Goal: Check status: Check status

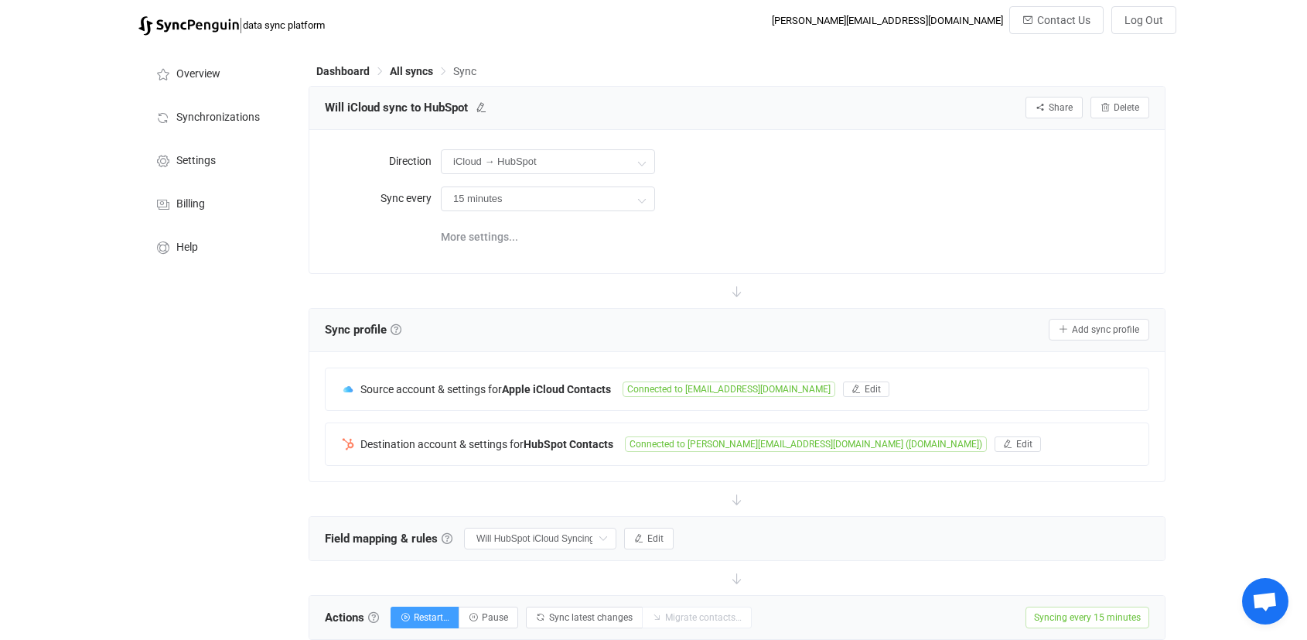
scroll to position [647, 0]
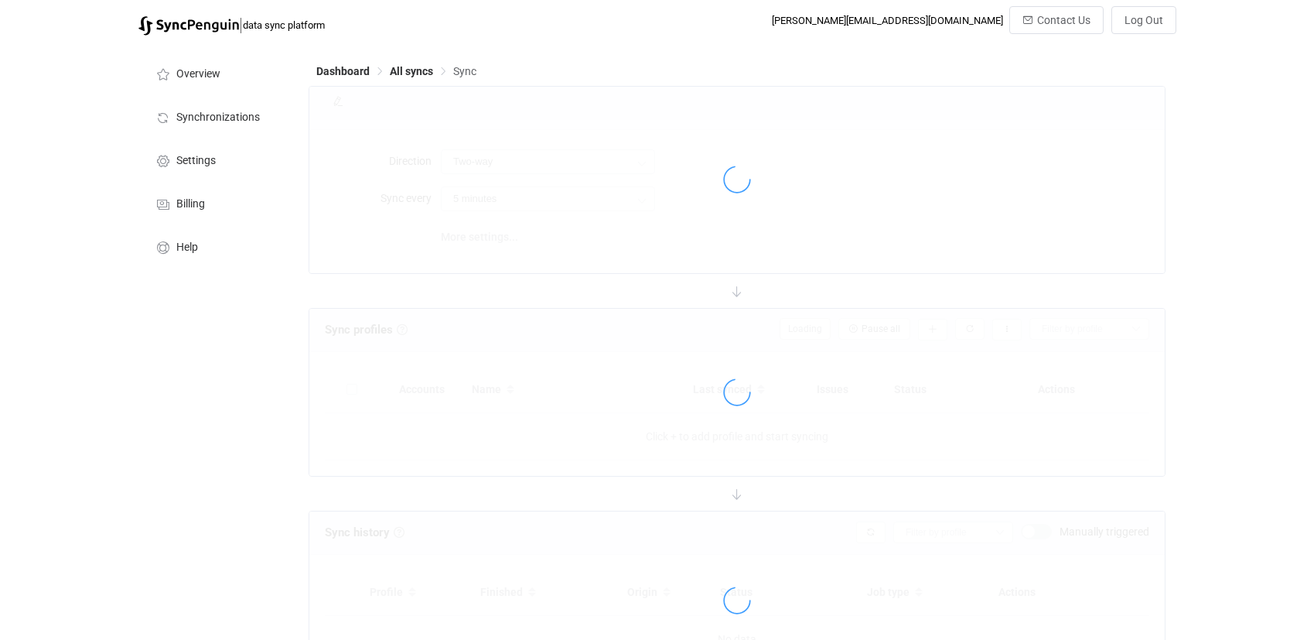
type input "iCloud → HubSpot"
type input "15 minutes"
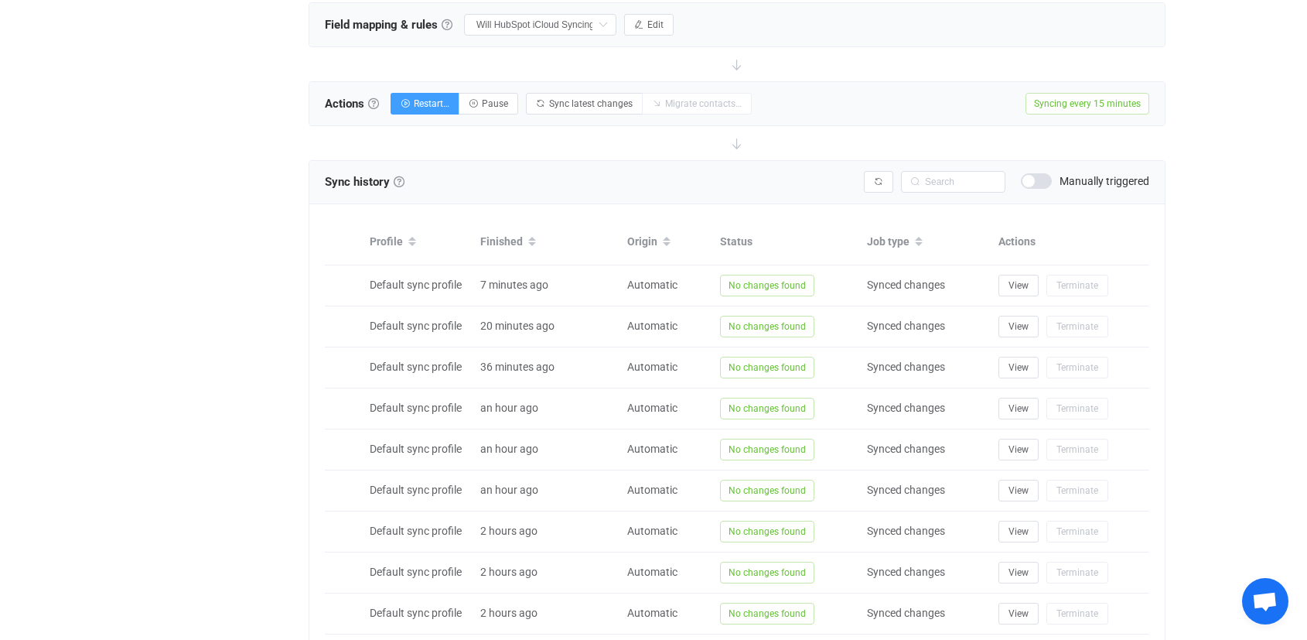
scroll to position [647, 0]
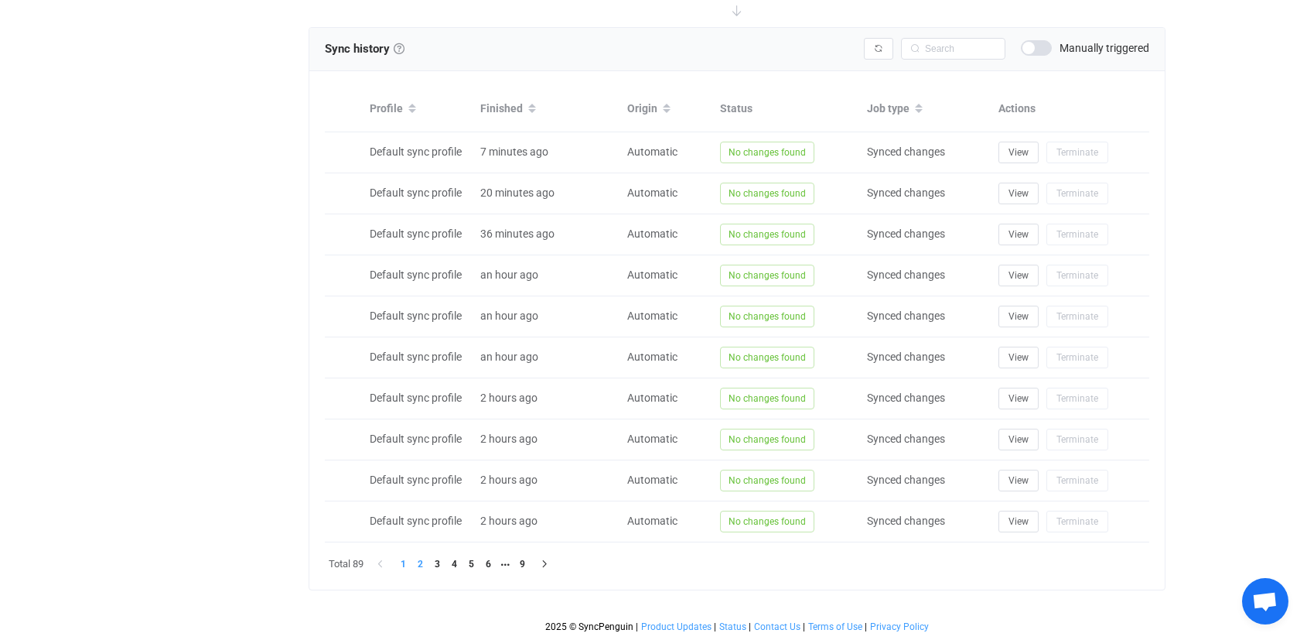
click at [420, 565] on li "2" at bounding box center [420, 563] width 17 height 17
click at [441, 565] on li "3" at bounding box center [437, 563] width 17 height 17
click at [455, 564] on li "4" at bounding box center [454, 563] width 17 height 17
click at [473, 565] on div "Sync history History Sync history All sync executions are recorded in the sync …" at bounding box center [737, 308] width 857 height 563
click at [475, 565] on li "5" at bounding box center [471, 563] width 17 height 17
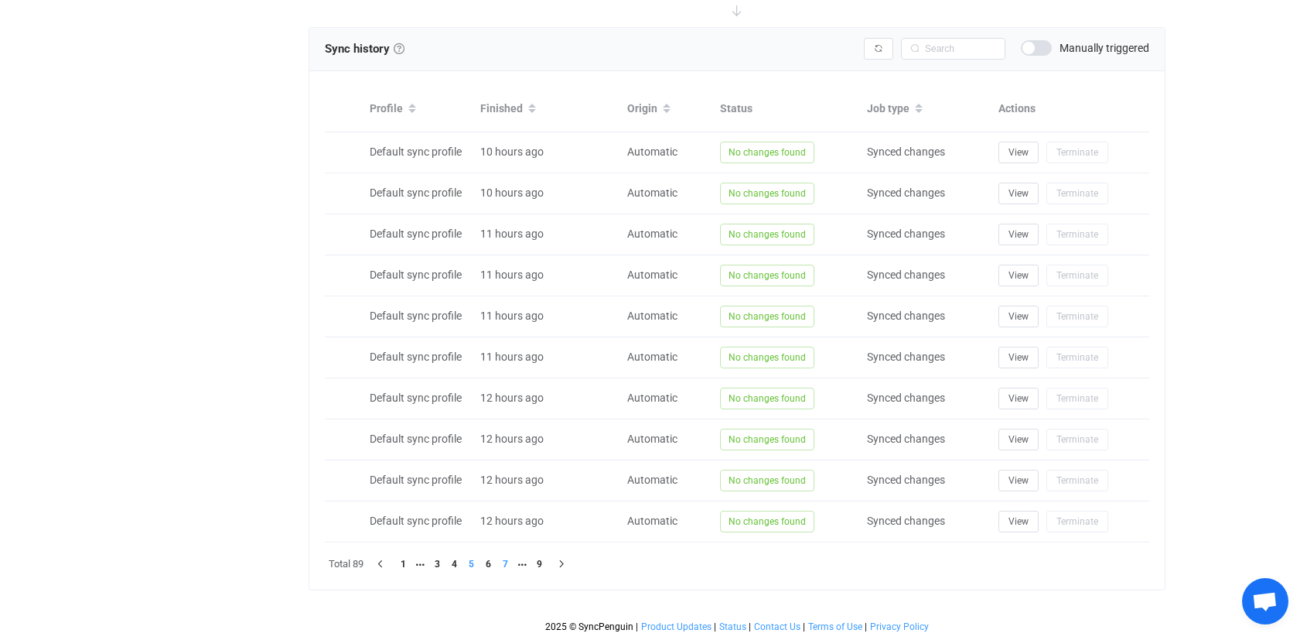
click at [502, 561] on li "7" at bounding box center [505, 563] width 17 height 17
click at [474, 569] on li "6" at bounding box center [471, 563] width 17 height 17
click at [504, 565] on li "8" at bounding box center [505, 563] width 17 height 17
click at [521, 567] on li "9" at bounding box center [522, 563] width 17 height 17
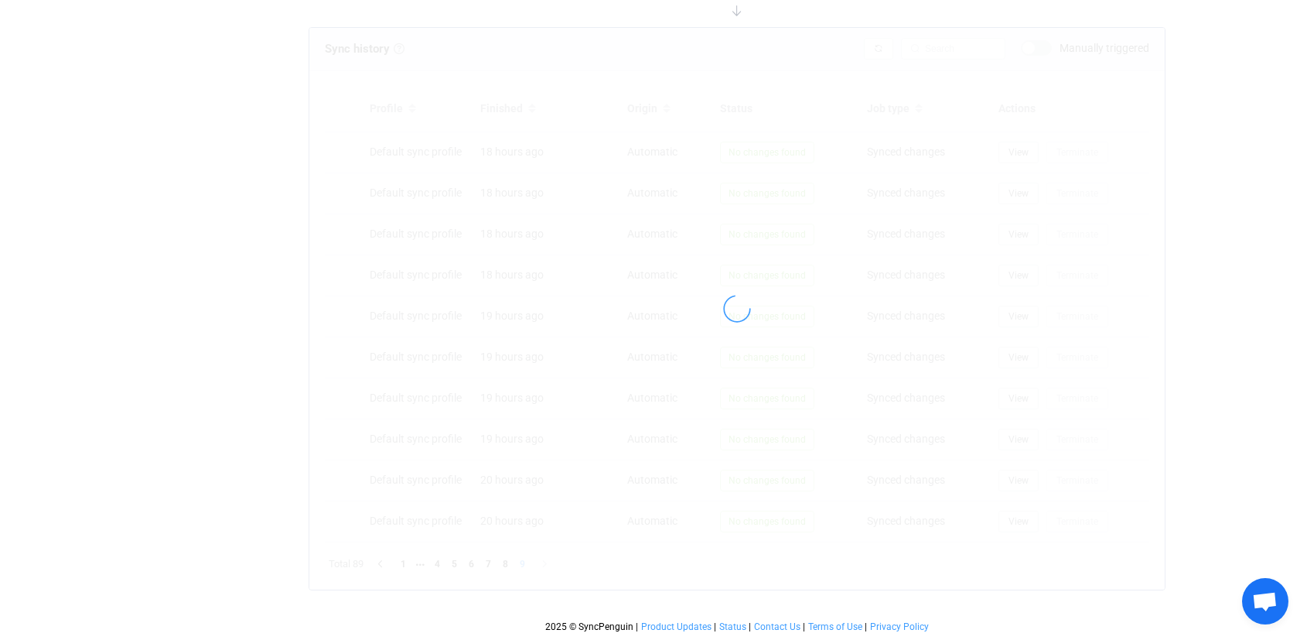
scroll to position [606, 0]
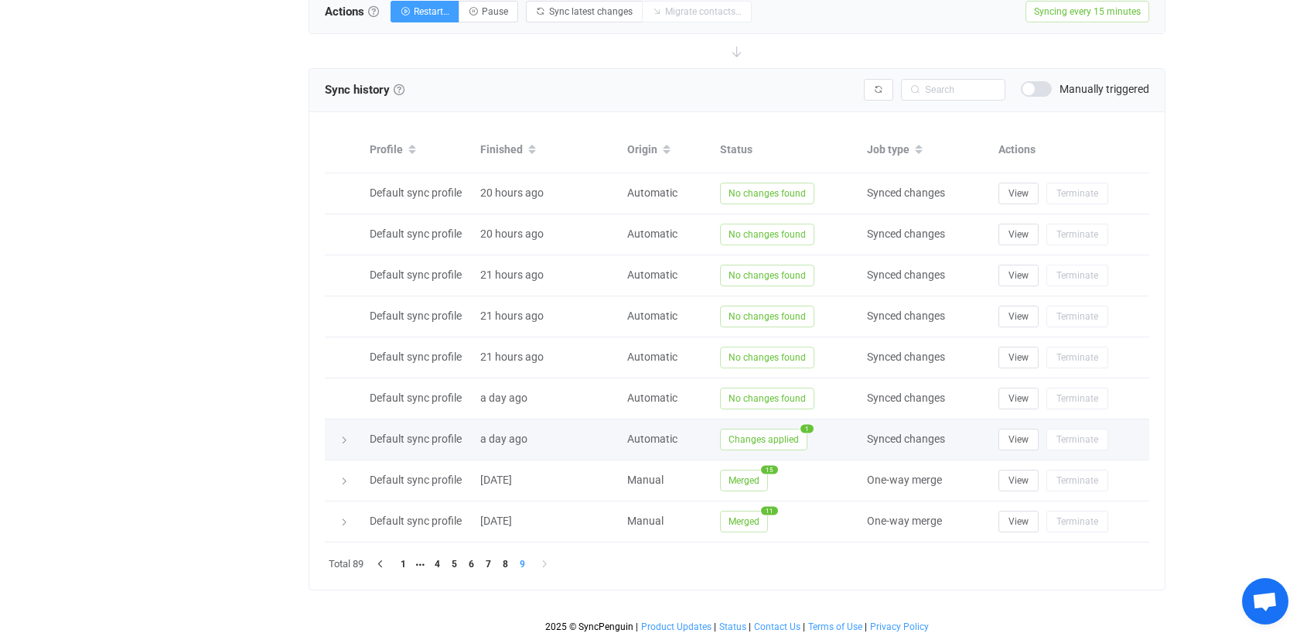
click at [782, 440] on span "Changes applied" at bounding box center [763, 440] width 87 height 22
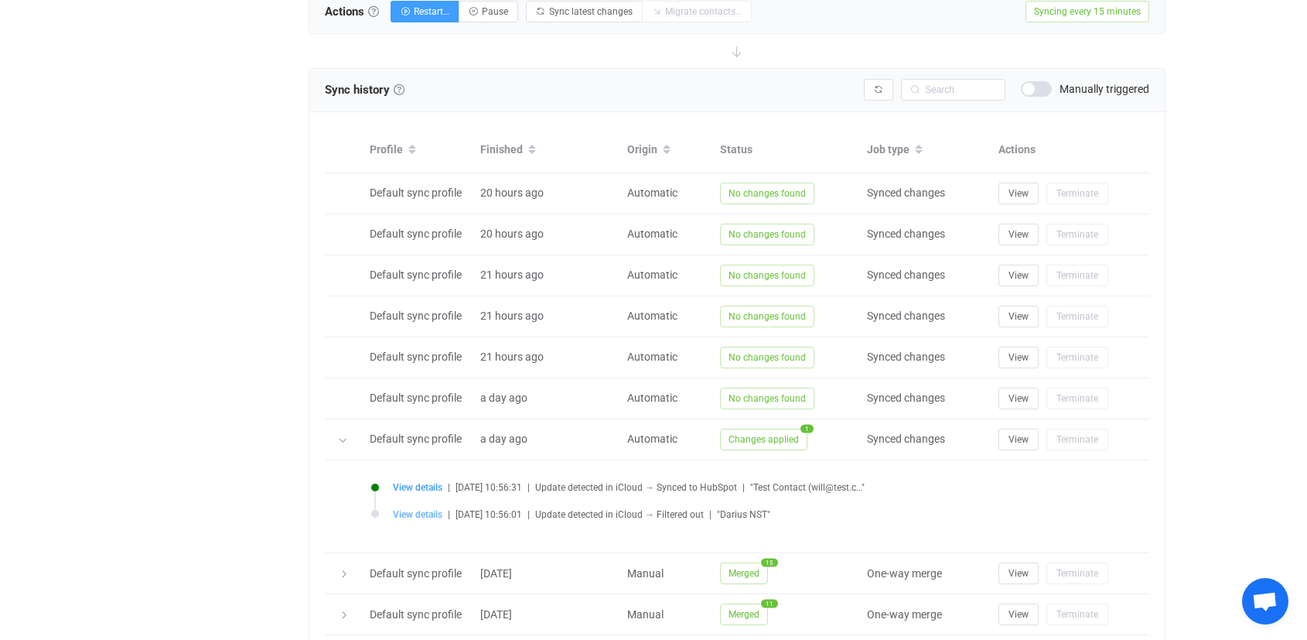
click at [432, 518] on span "View details" at bounding box center [418, 514] width 50 height 11
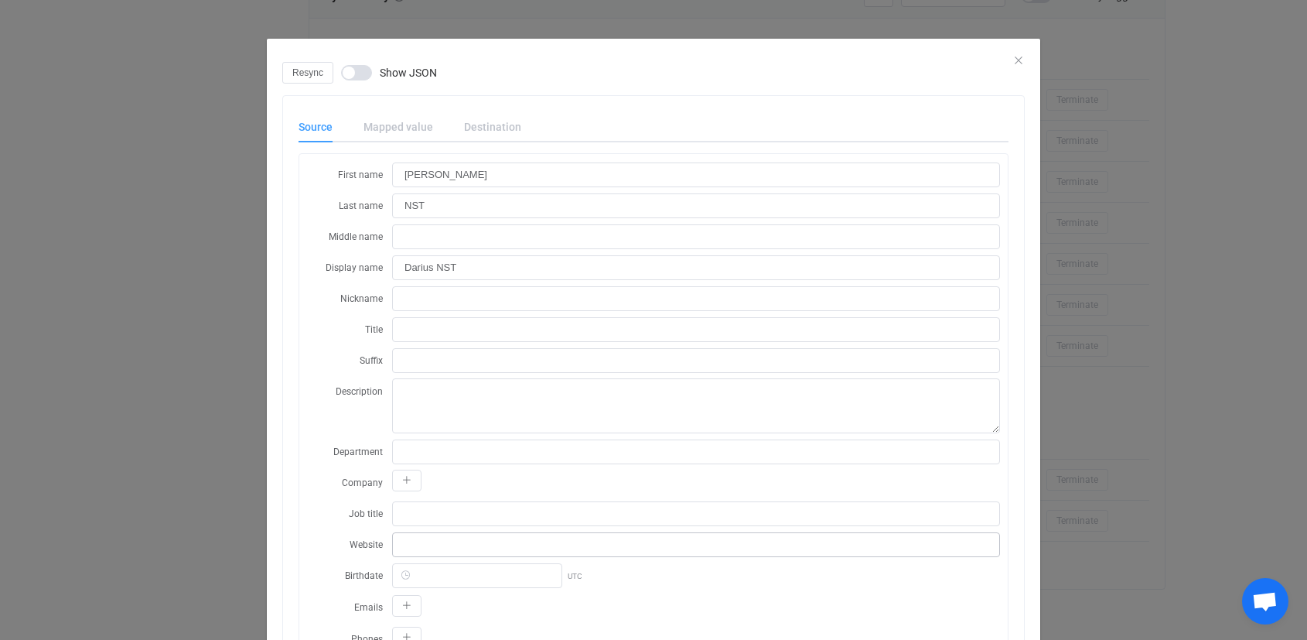
scroll to position [13, 0]
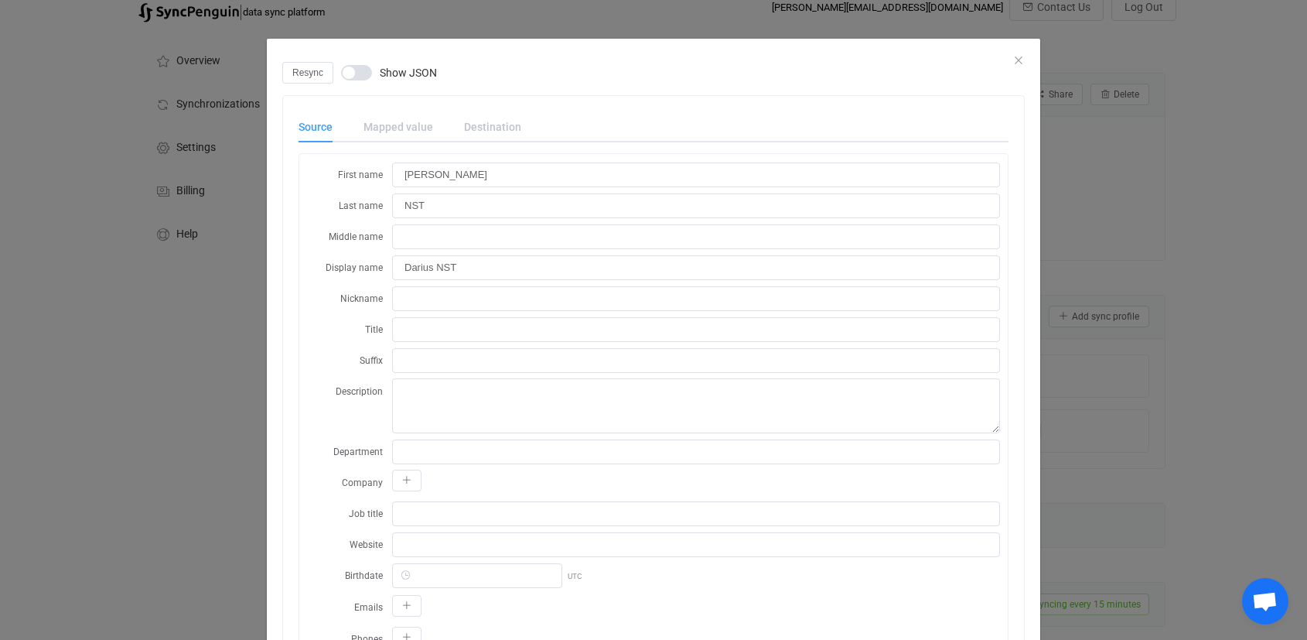
click at [1005, 57] on div "dialog" at bounding box center [654, 50] width 774 height 23
click at [1013, 67] on div "Resync Show JSON" at bounding box center [653, 73] width 743 height 22
click at [1013, 62] on div "Resync Show JSON" at bounding box center [653, 73] width 743 height 22
click at [1013, 60] on icon "Close" at bounding box center [1019, 60] width 12 height 12
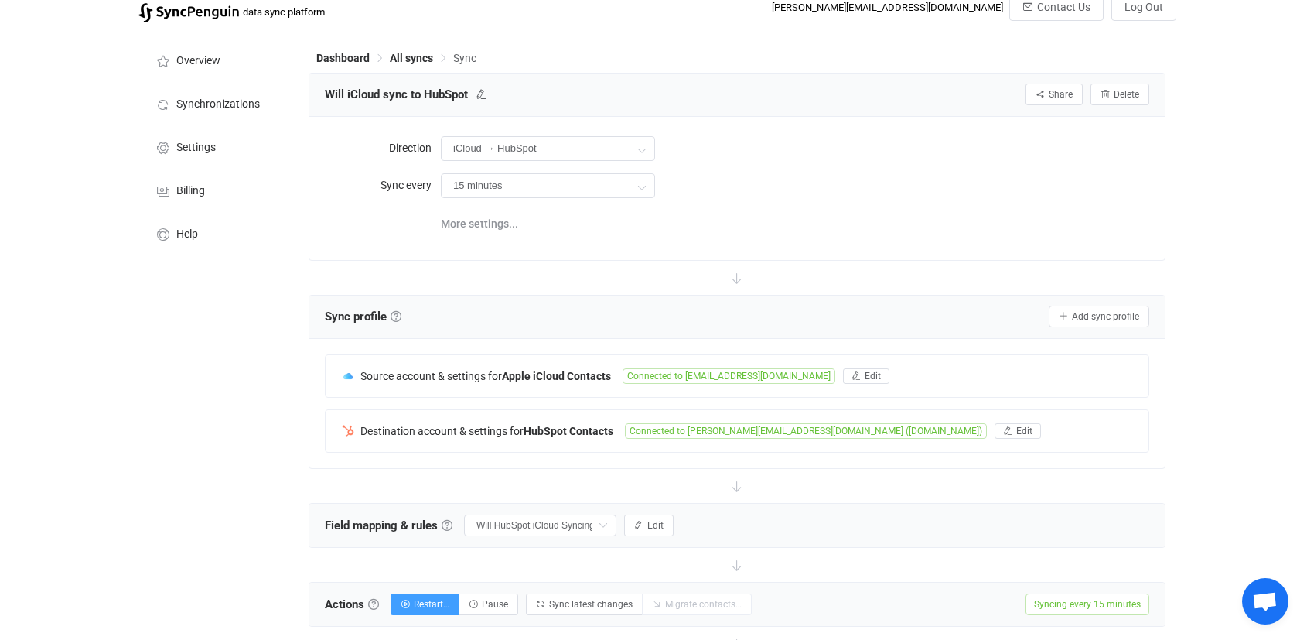
scroll to position [699, 0]
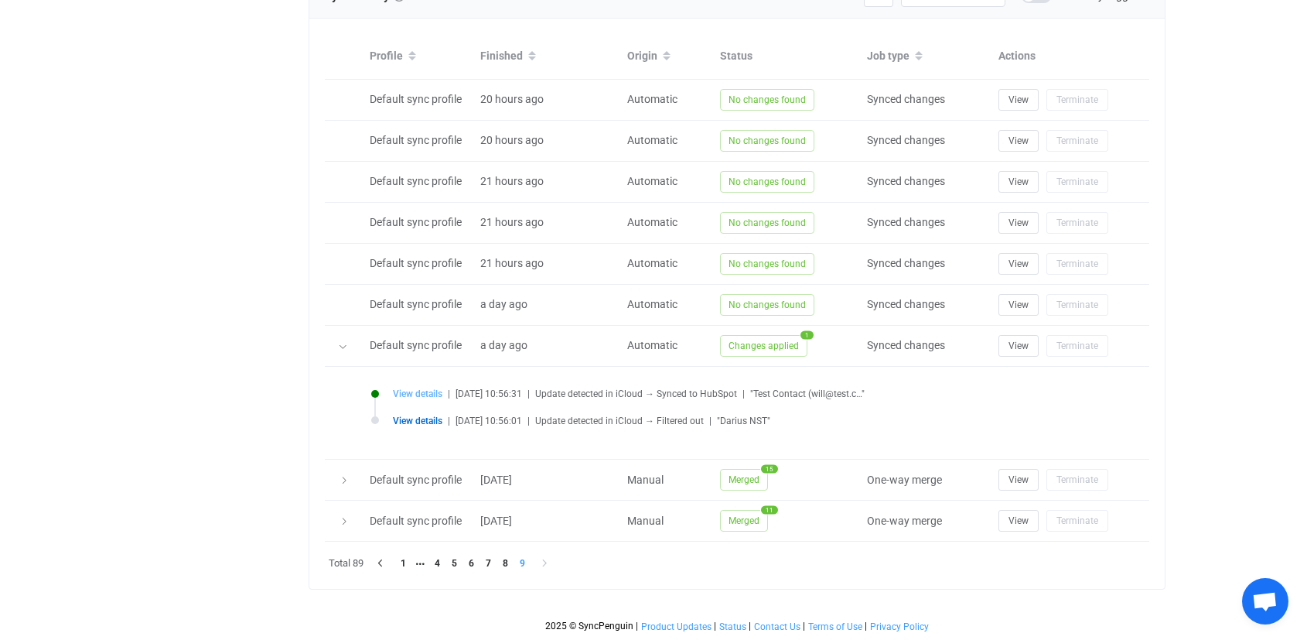
click at [420, 395] on span "View details" at bounding box center [418, 393] width 50 height 11
type input "Test"
type input "Contact"
type input "Test Contact"
type input "(200) 200-2000"
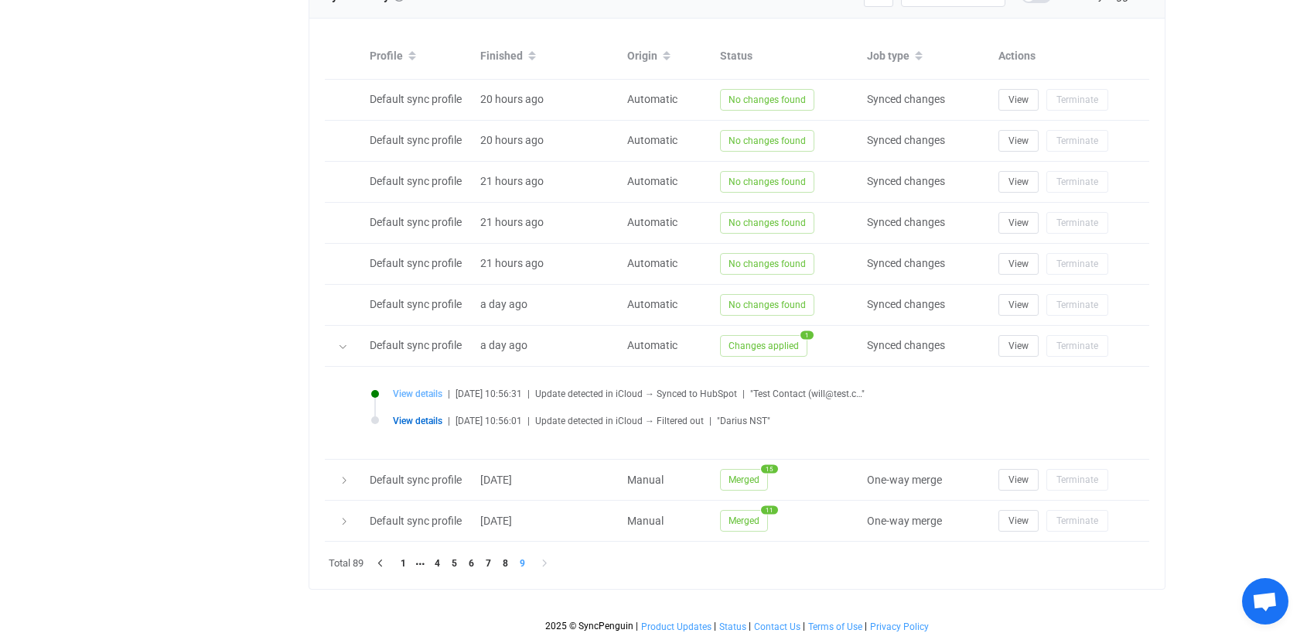
type input "8AFCFF61-E56C-4CE7-A7A4-9A965D856D9A.vcf"
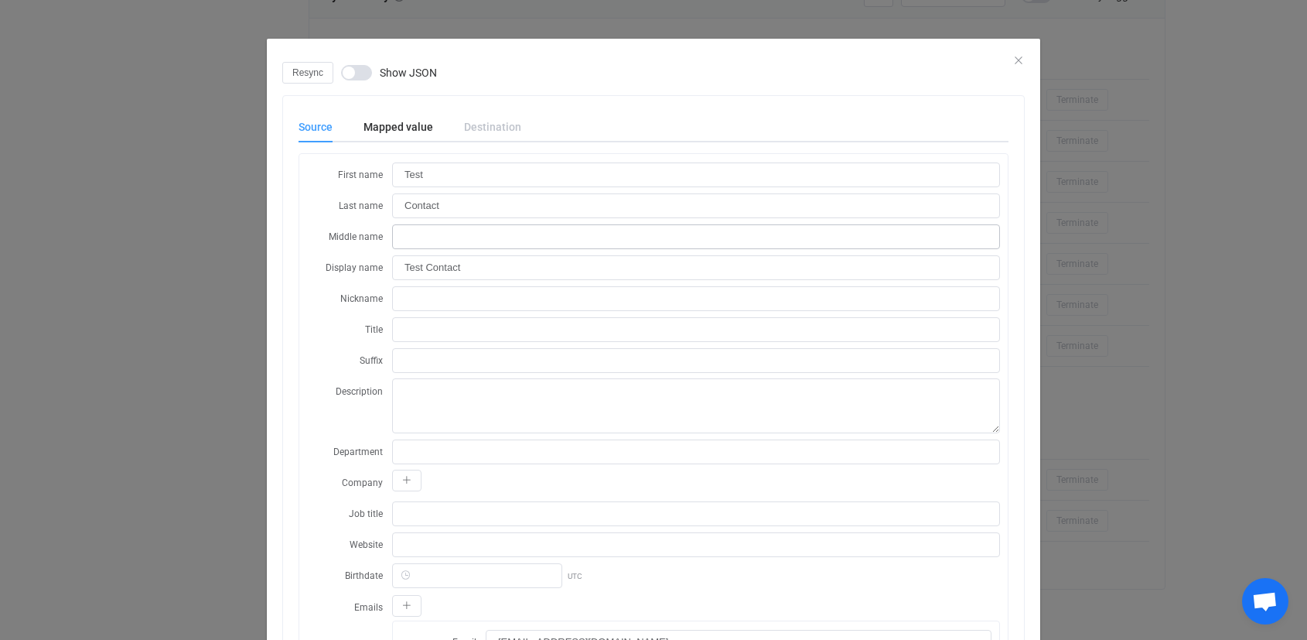
scroll to position [0, 0]
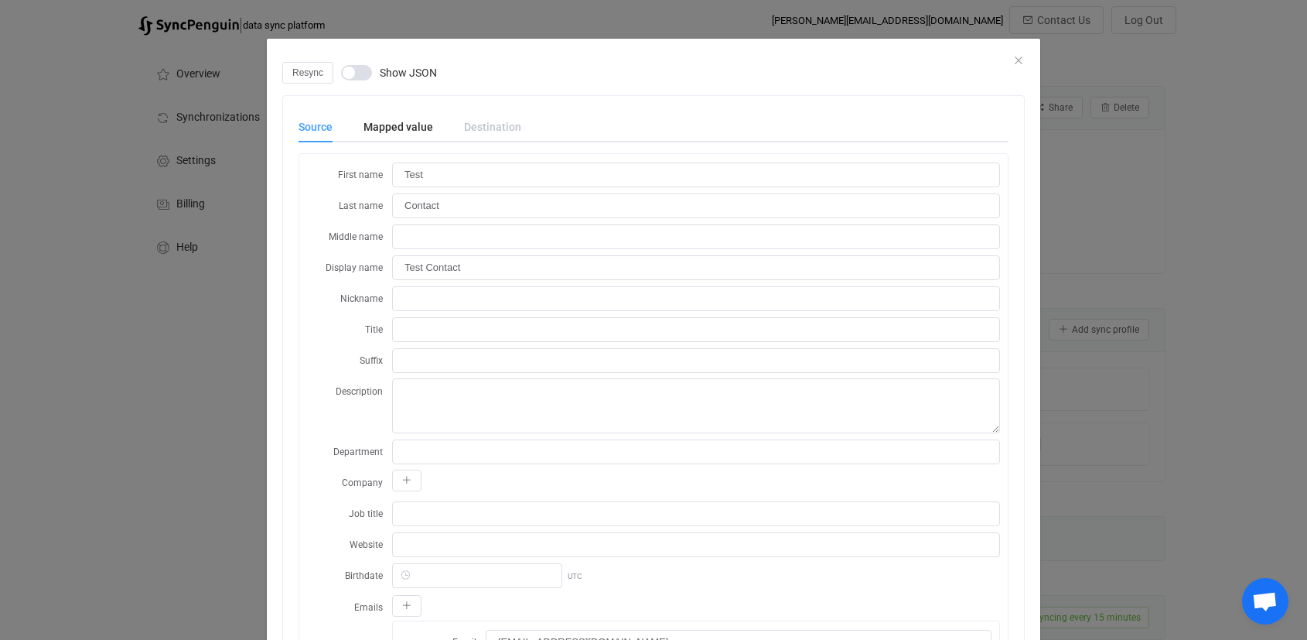
click at [1016, 70] on div "Resync Show JSON" at bounding box center [653, 73] width 743 height 22
click at [1016, 56] on icon "Close" at bounding box center [1019, 60] width 12 height 12
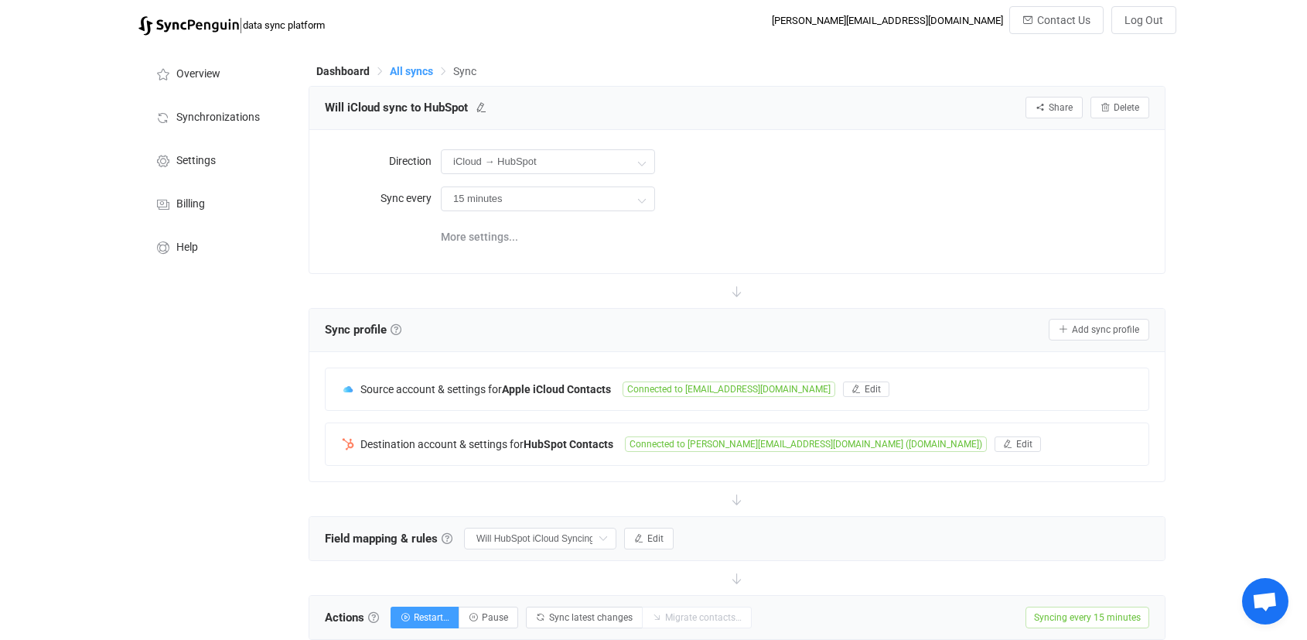
click at [412, 73] on span "All syncs" at bounding box center [411, 71] width 43 height 12
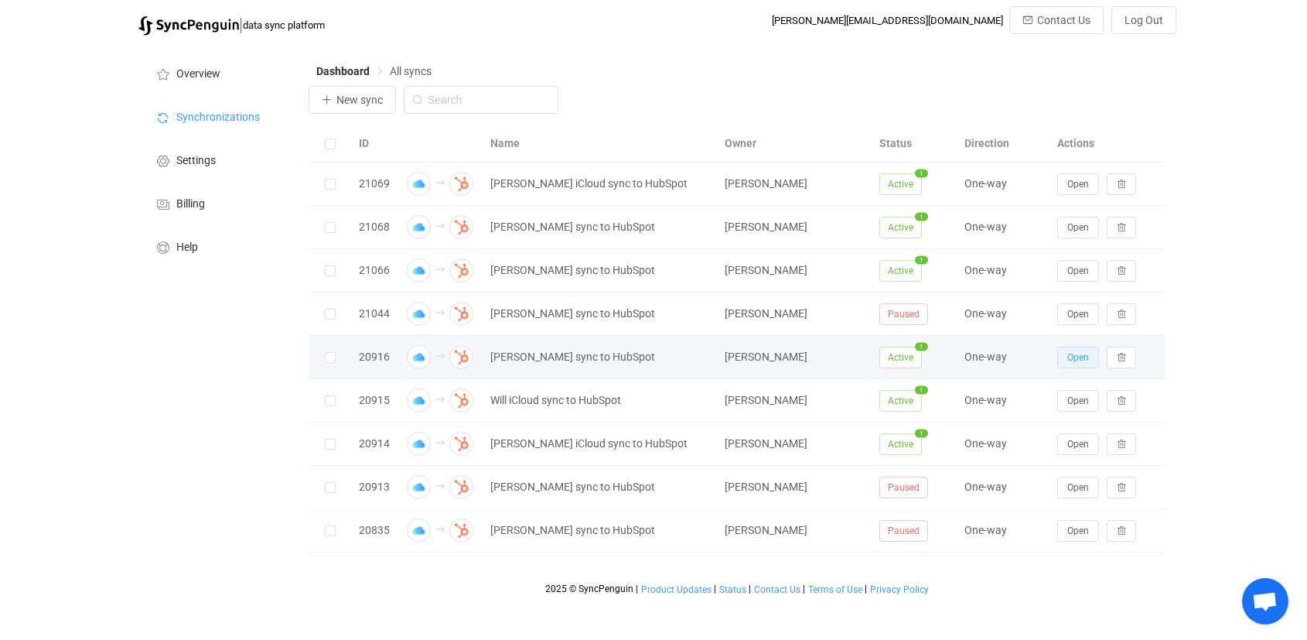
click at [1078, 360] on span "Open" at bounding box center [1079, 357] width 22 height 11
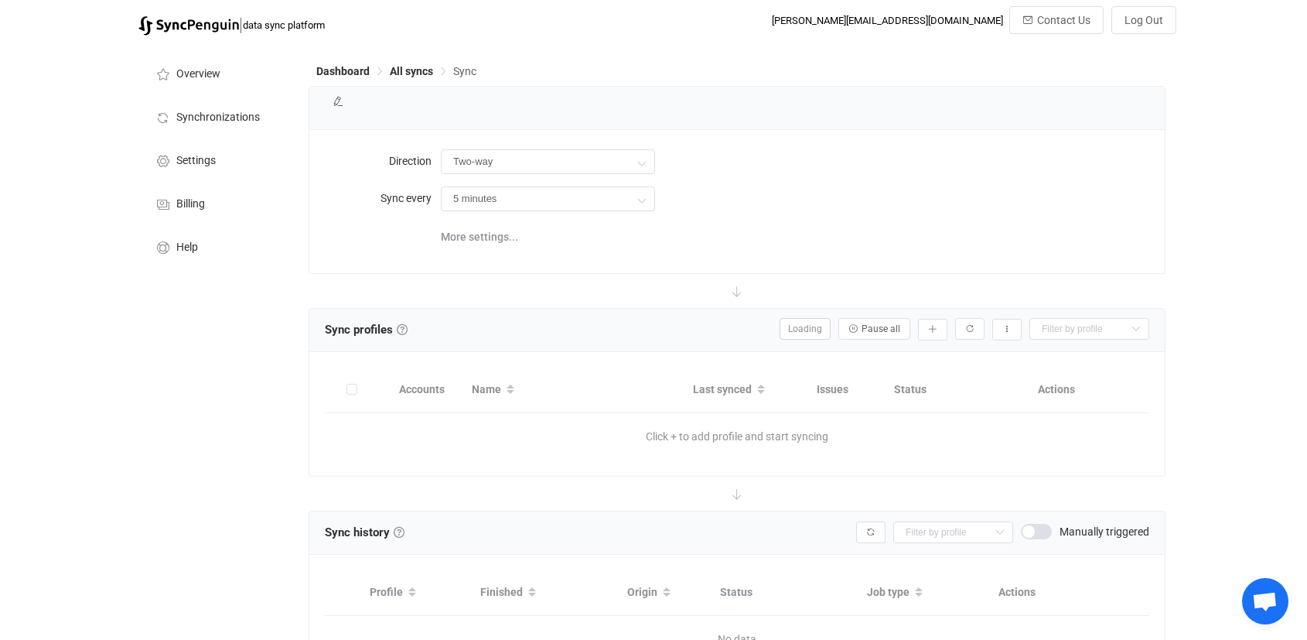
type input "iCloud → HubSpot"
type input "1 hour"
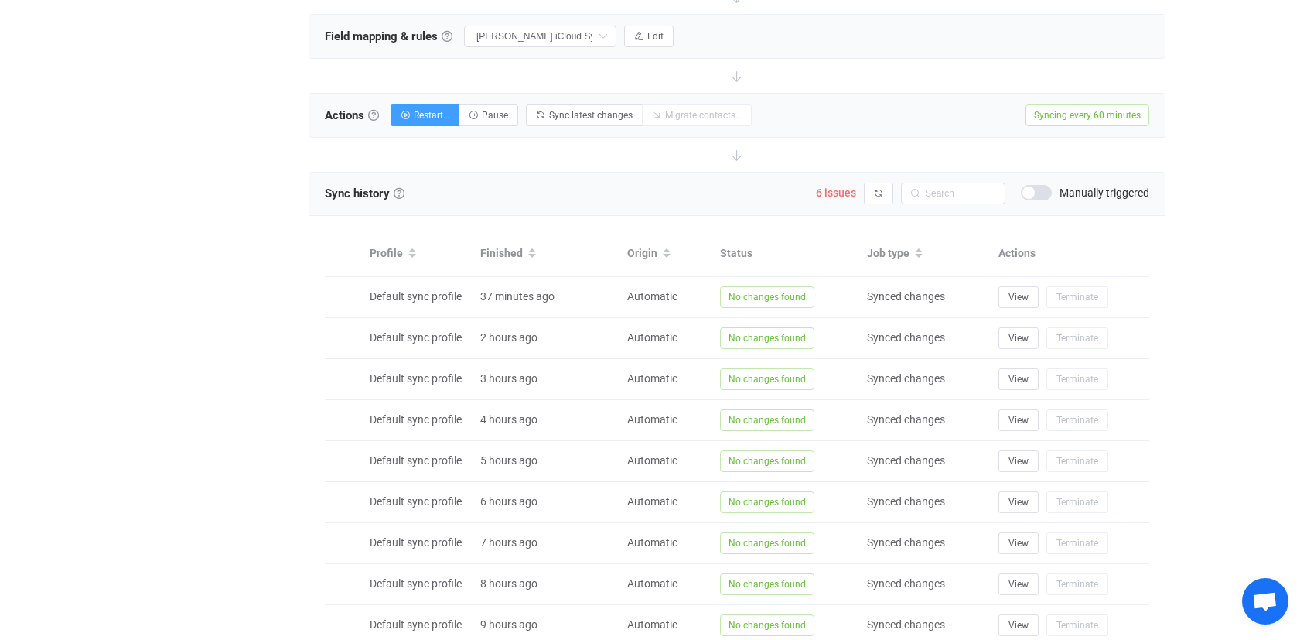
scroll to position [647, 0]
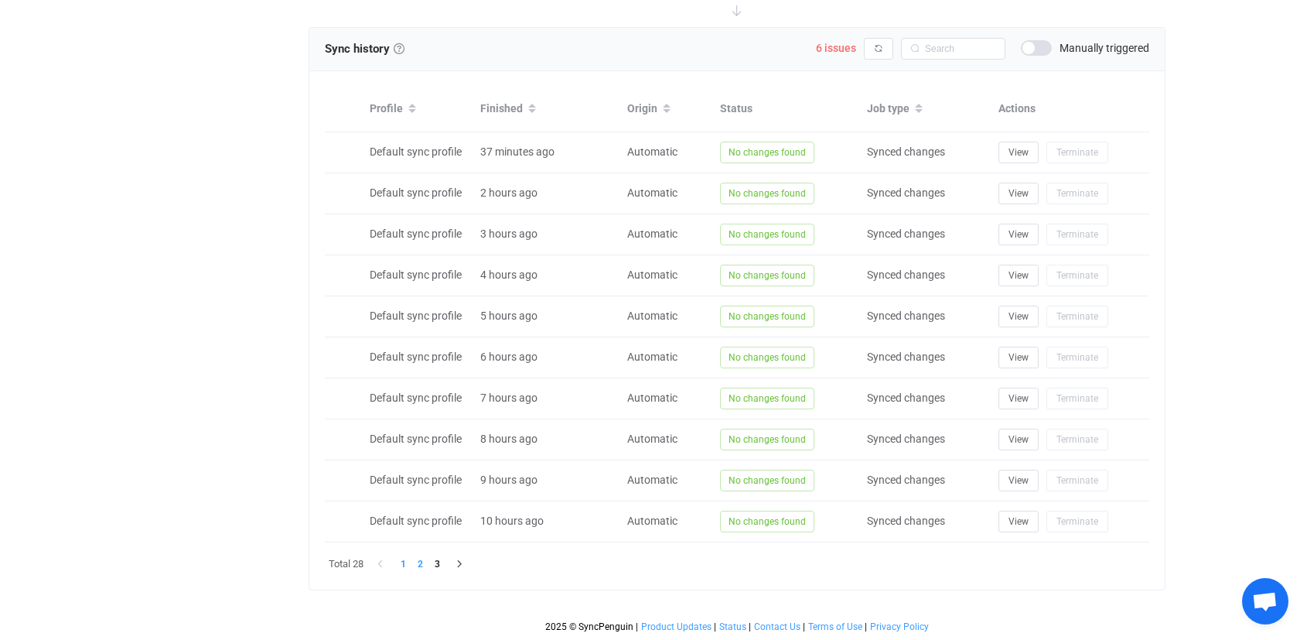
click at [422, 562] on li "2" at bounding box center [420, 563] width 17 height 17
click at [434, 567] on li "3" at bounding box center [437, 563] width 17 height 17
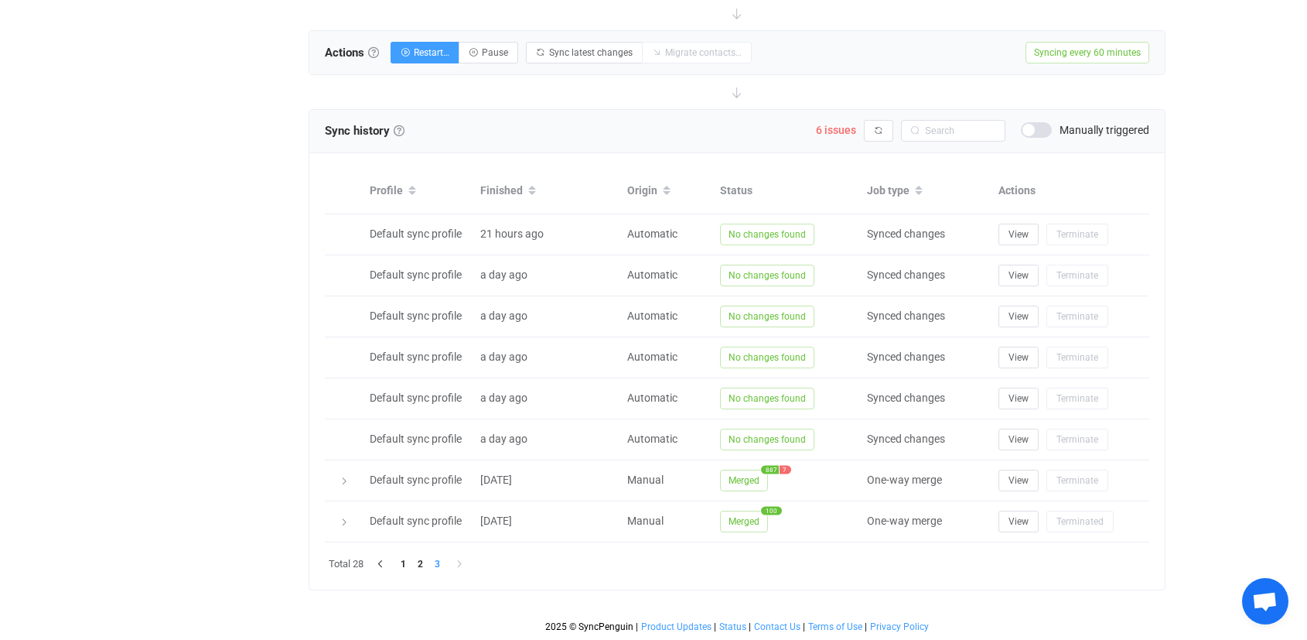
scroll to position [565, 0]
click at [419, 563] on li "2" at bounding box center [420, 563] width 17 height 17
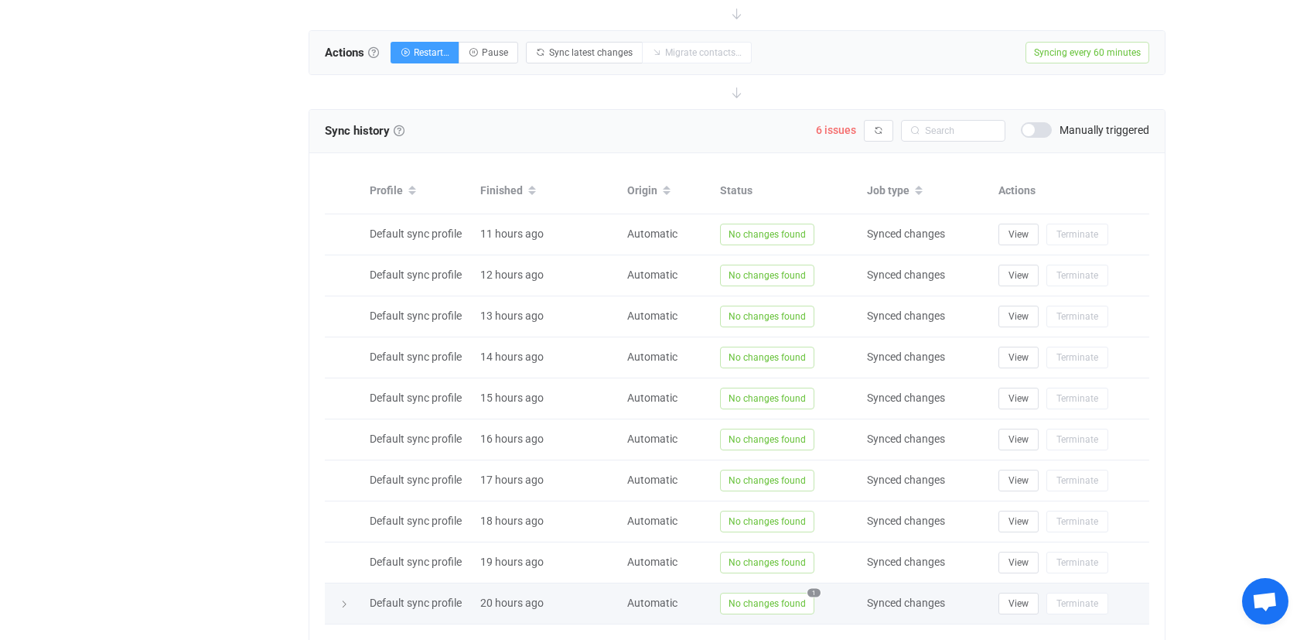
click at [807, 600] on span "No changes found" at bounding box center [767, 604] width 94 height 22
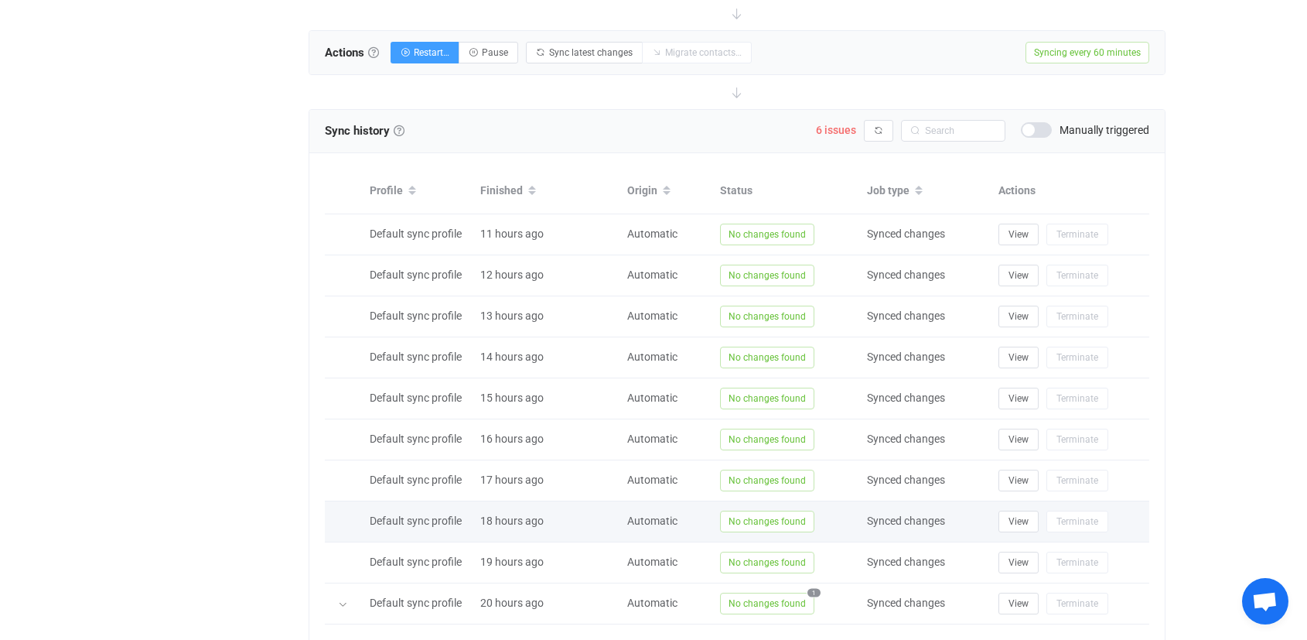
scroll to position [713, 0]
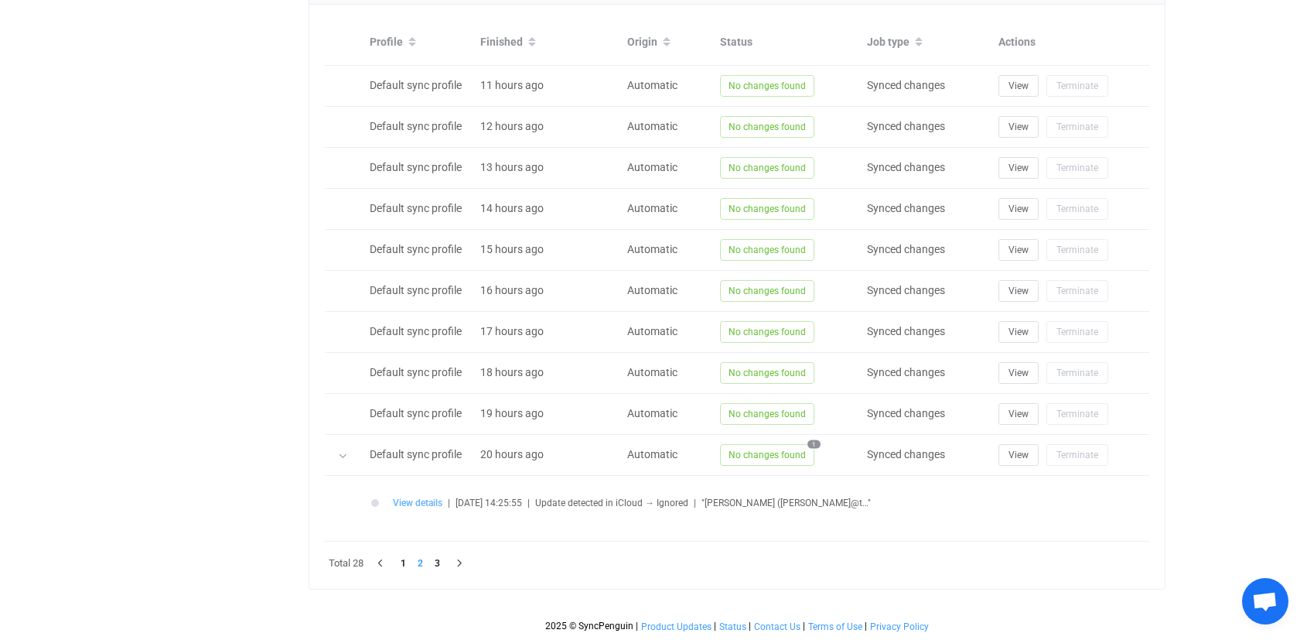
click at [432, 508] on span "View details" at bounding box center [418, 502] width 50 height 11
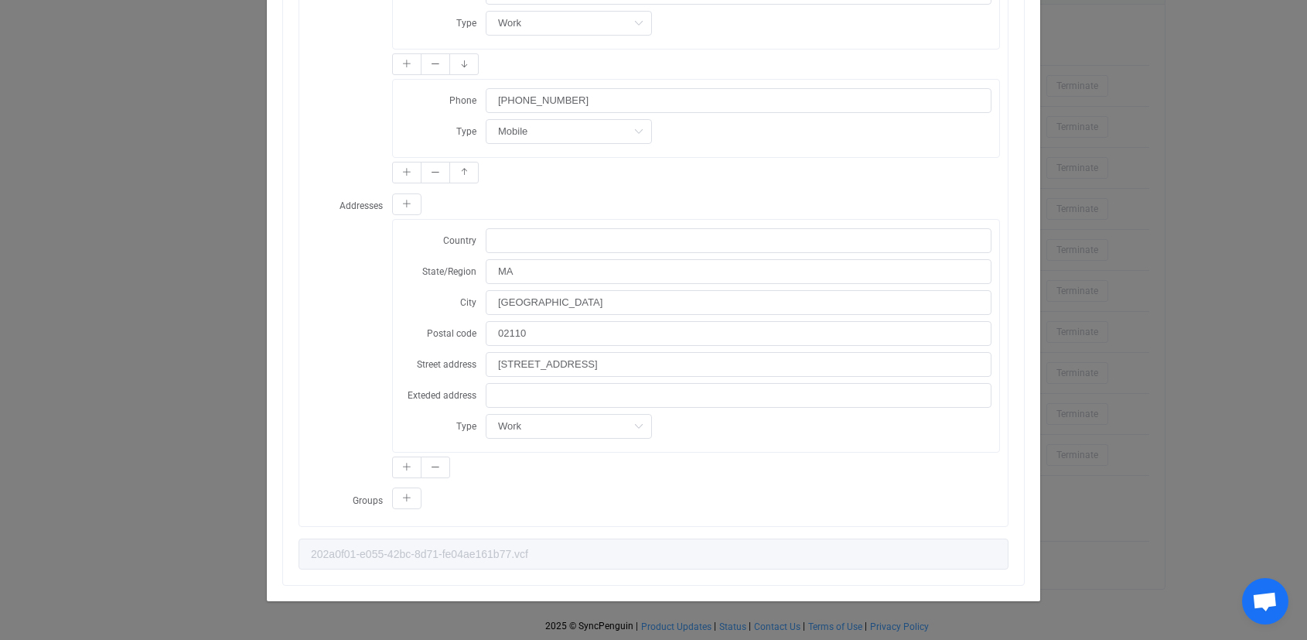
scroll to position [0, 0]
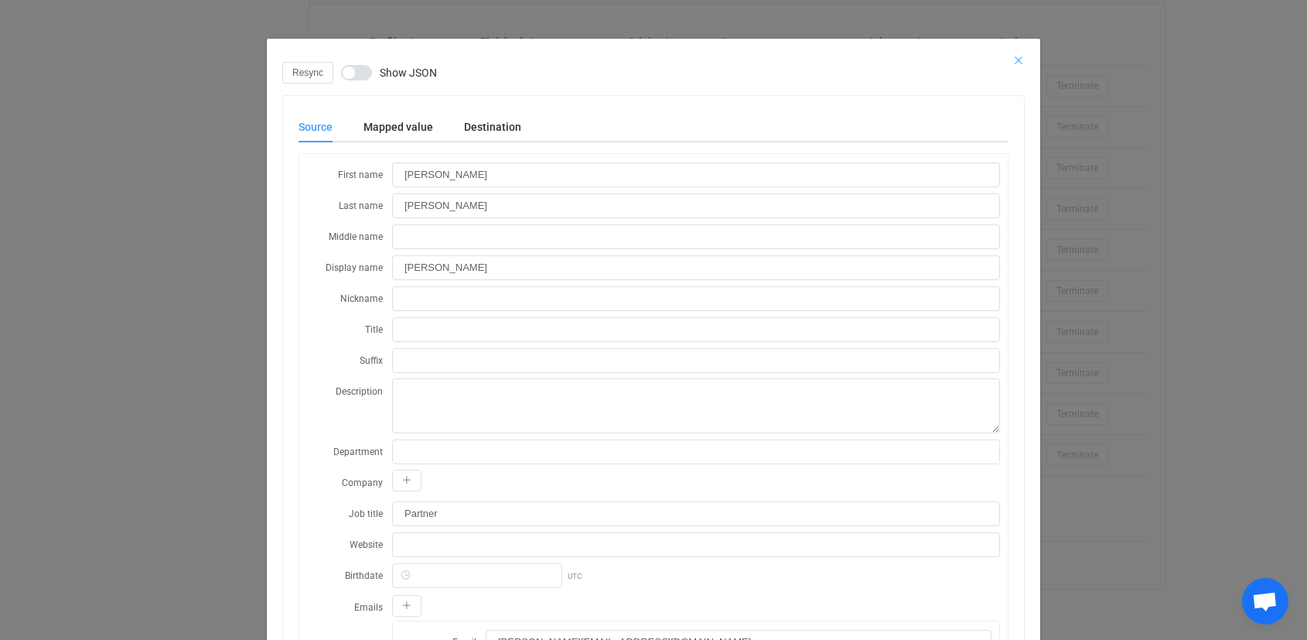
click at [1016, 56] on icon "Close" at bounding box center [1019, 60] width 12 height 12
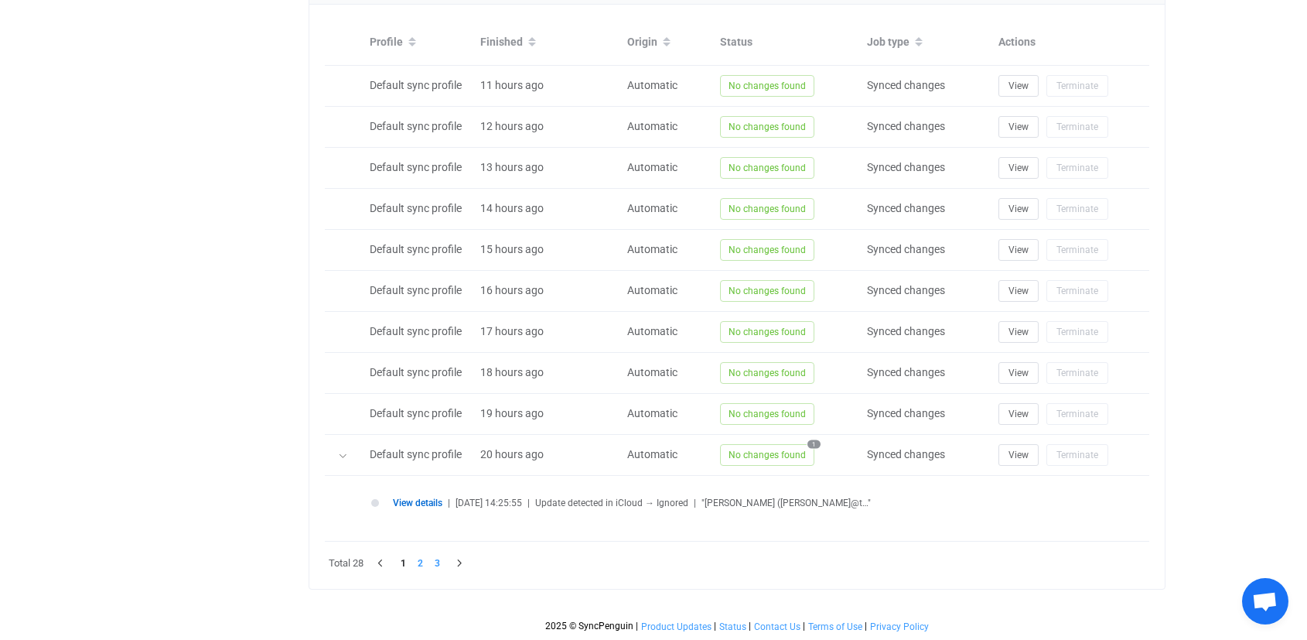
click at [438, 570] on li "3" at bounding box center [437, 563] width 17 height 17
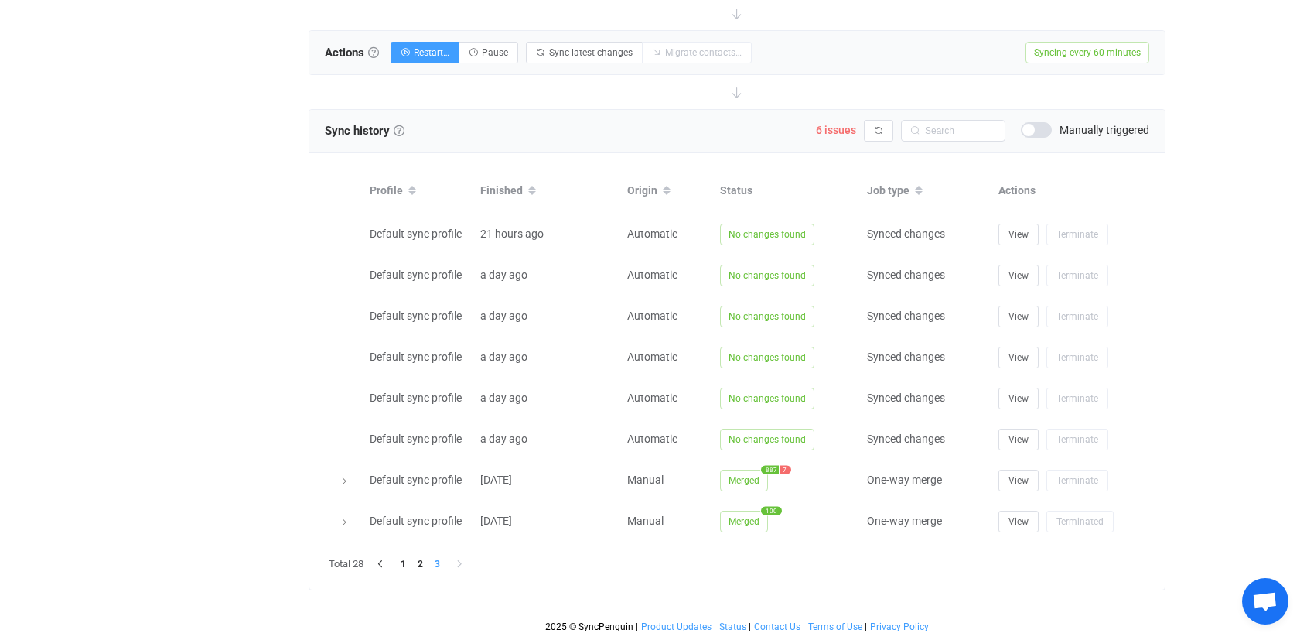
scroll to position [565, 0]
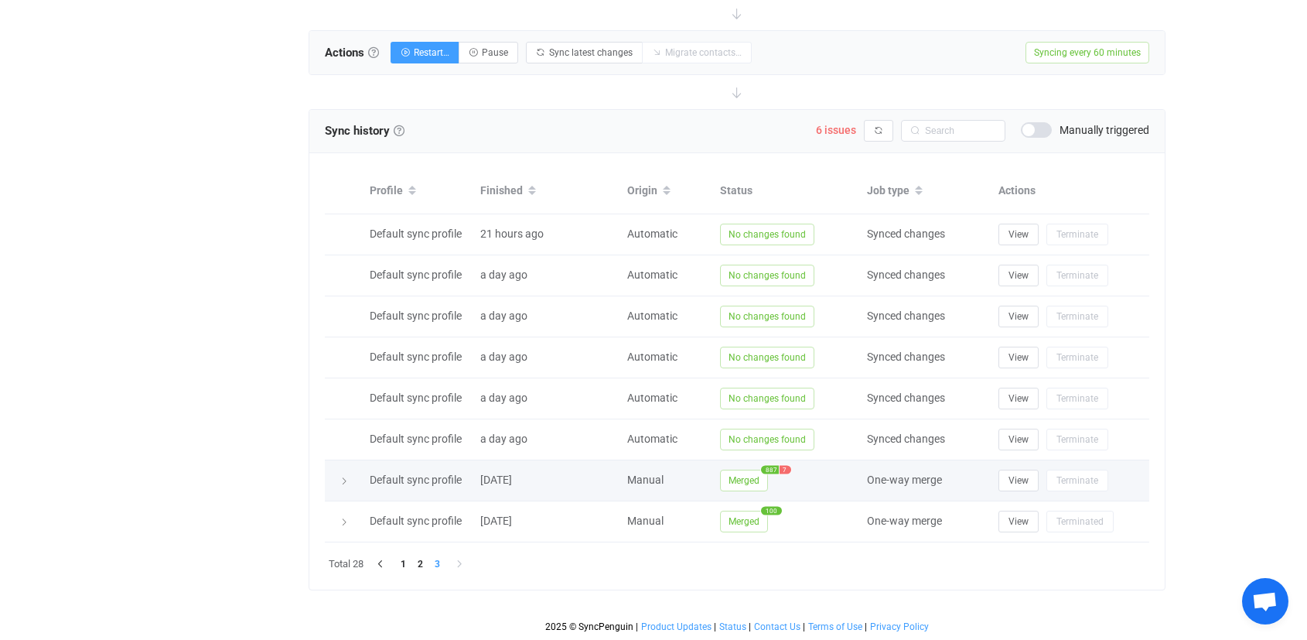
click at [759, 482] on span "Merged" at bounding box center [744, 481] width 48 height 22
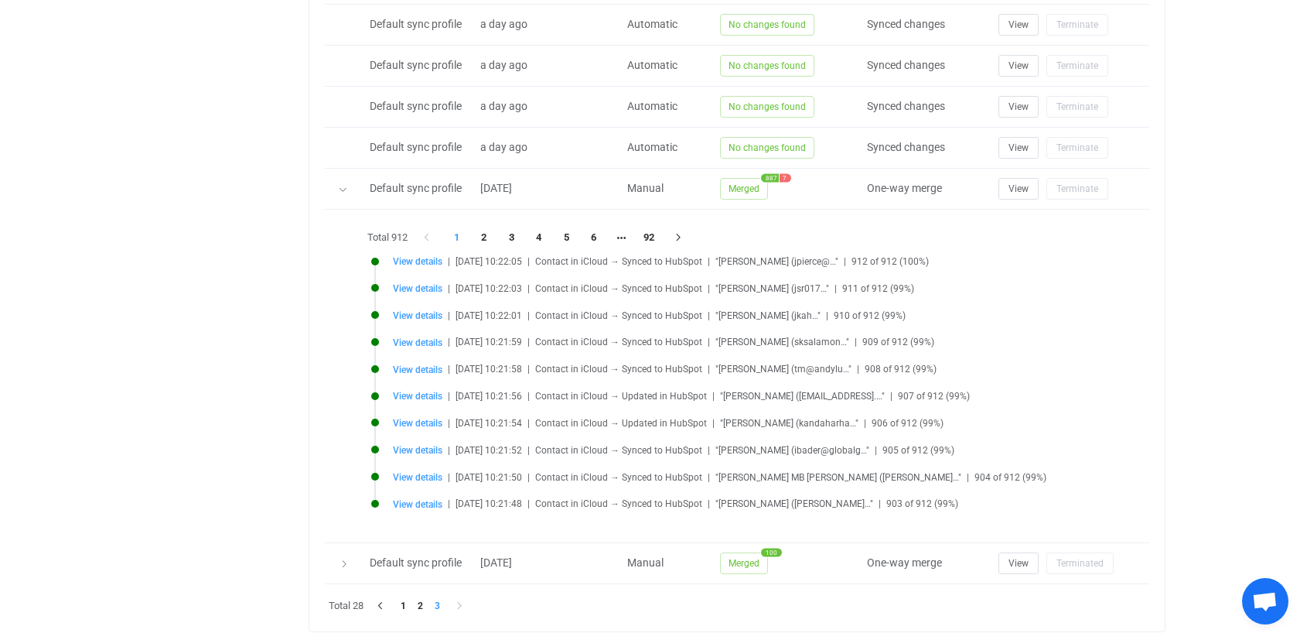
scroll to position [888, 0]
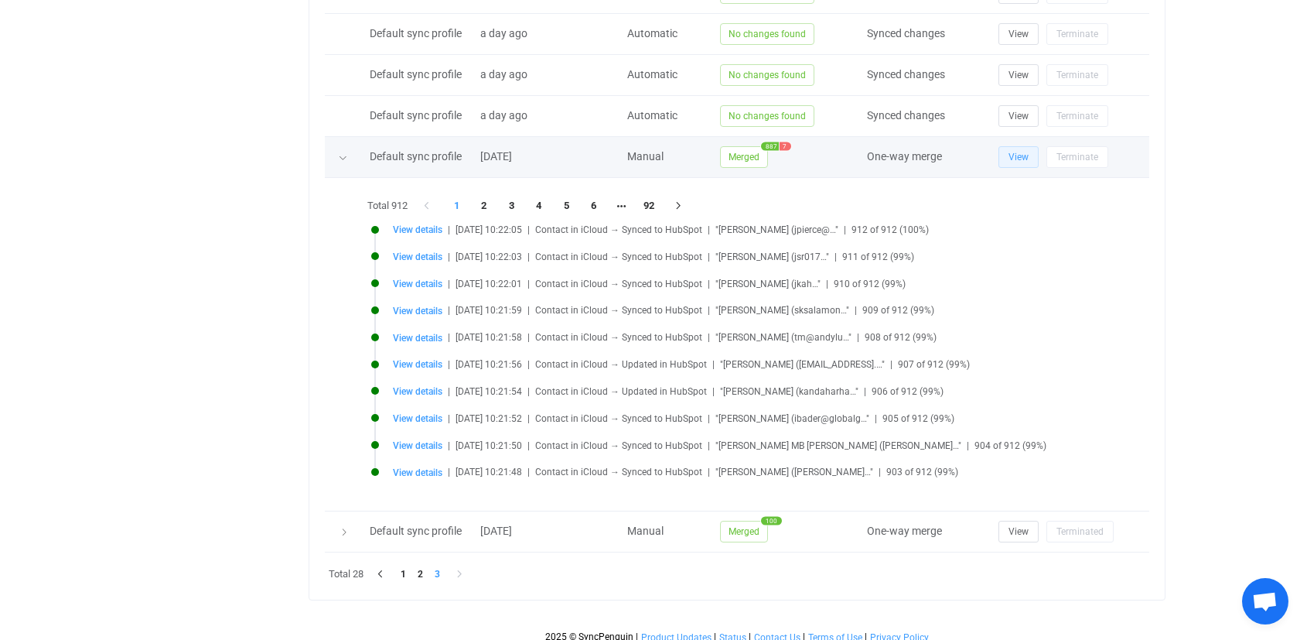
click at [1032, 156] on button "View" at bounding box center [1019, 157] width 40 height 22
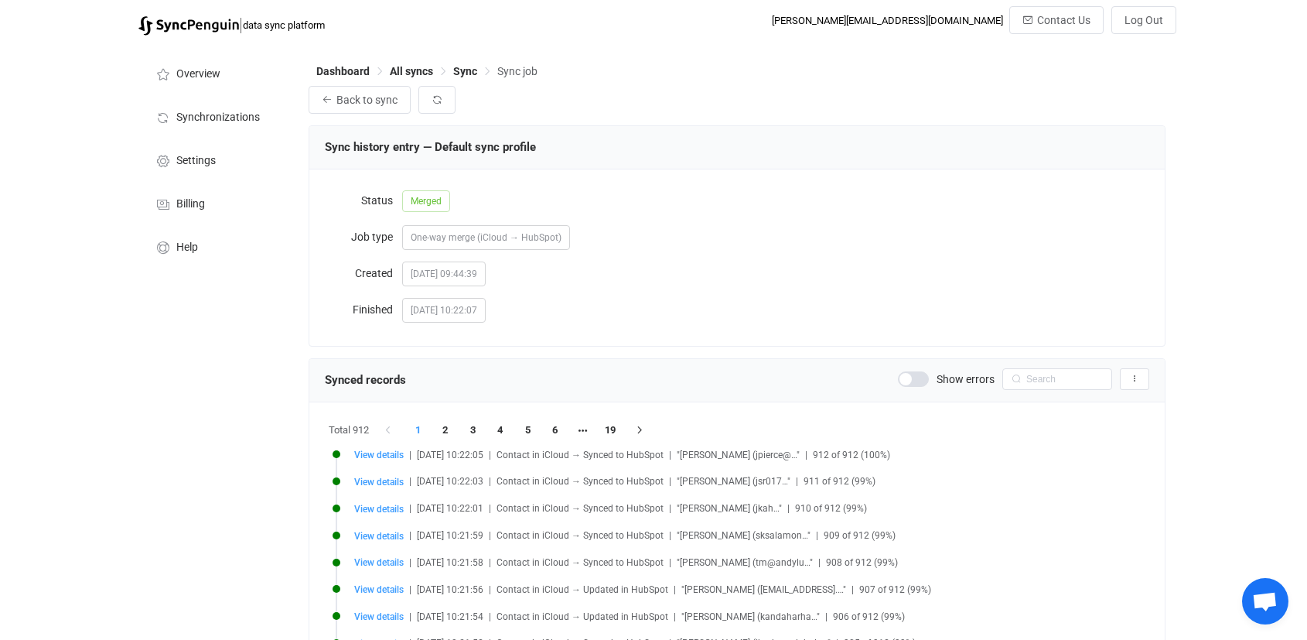
scroll to position [1699, 0]
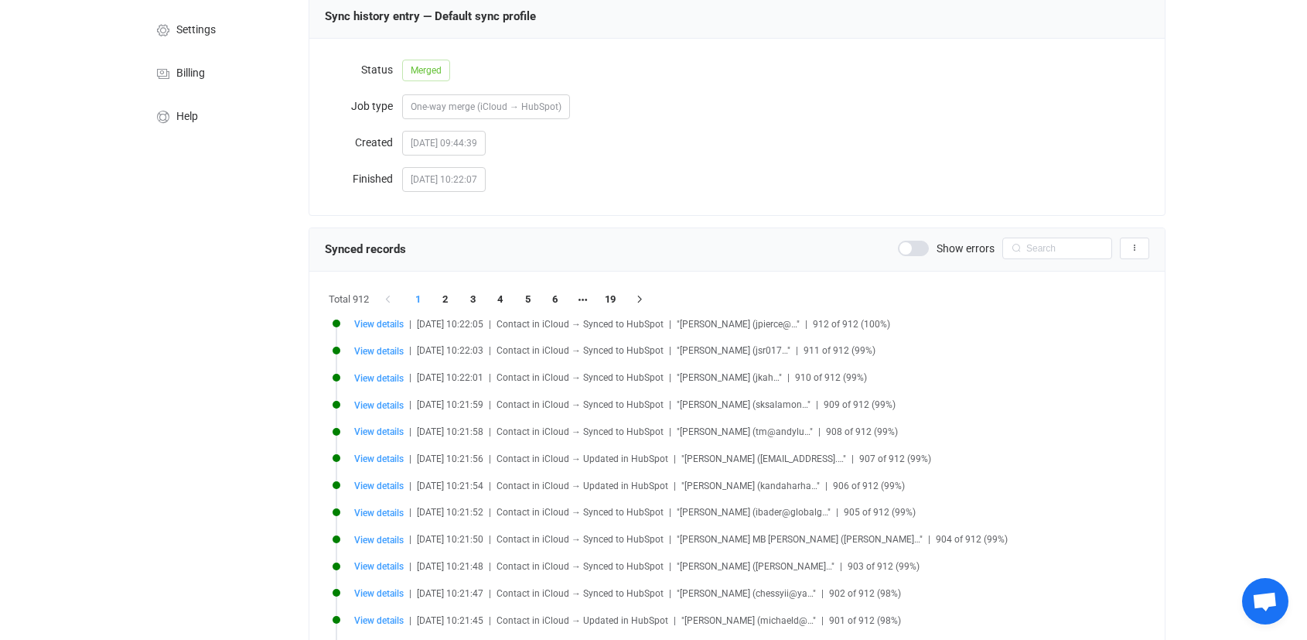
click at [919, 242] on span at bounding box center [913, 248] width 31 height 15
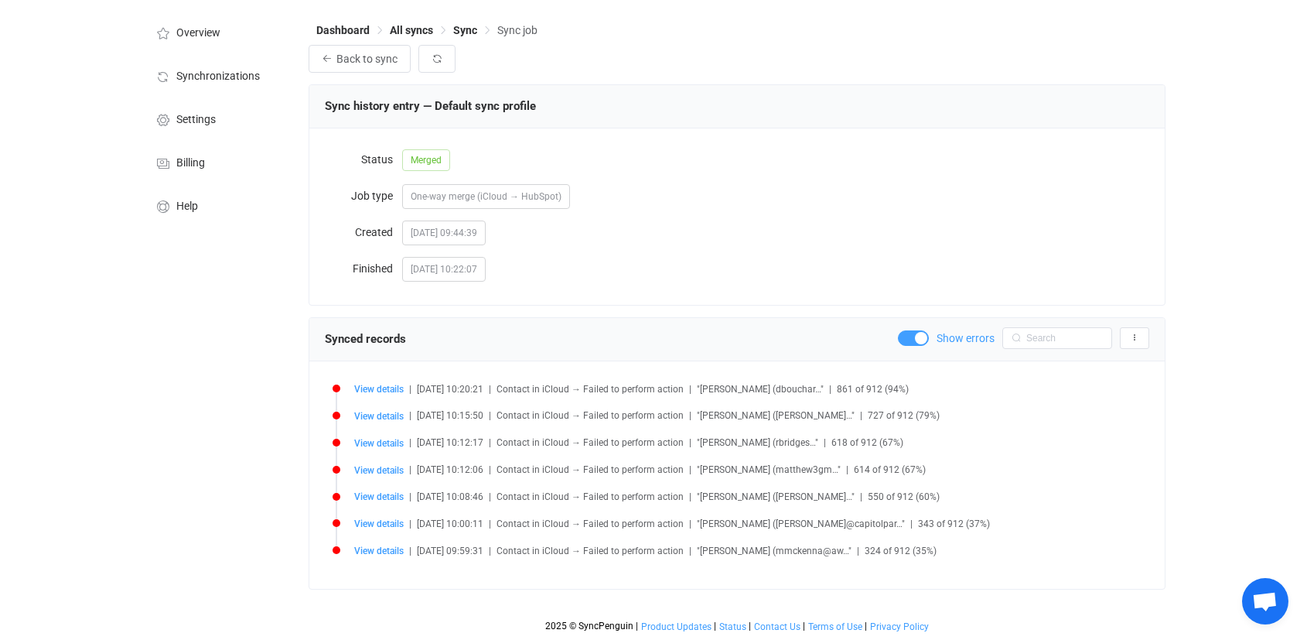
scroll to position [41, 0]
click at [914, 335] on span at bounding box center [913, 337] width 31 height 15
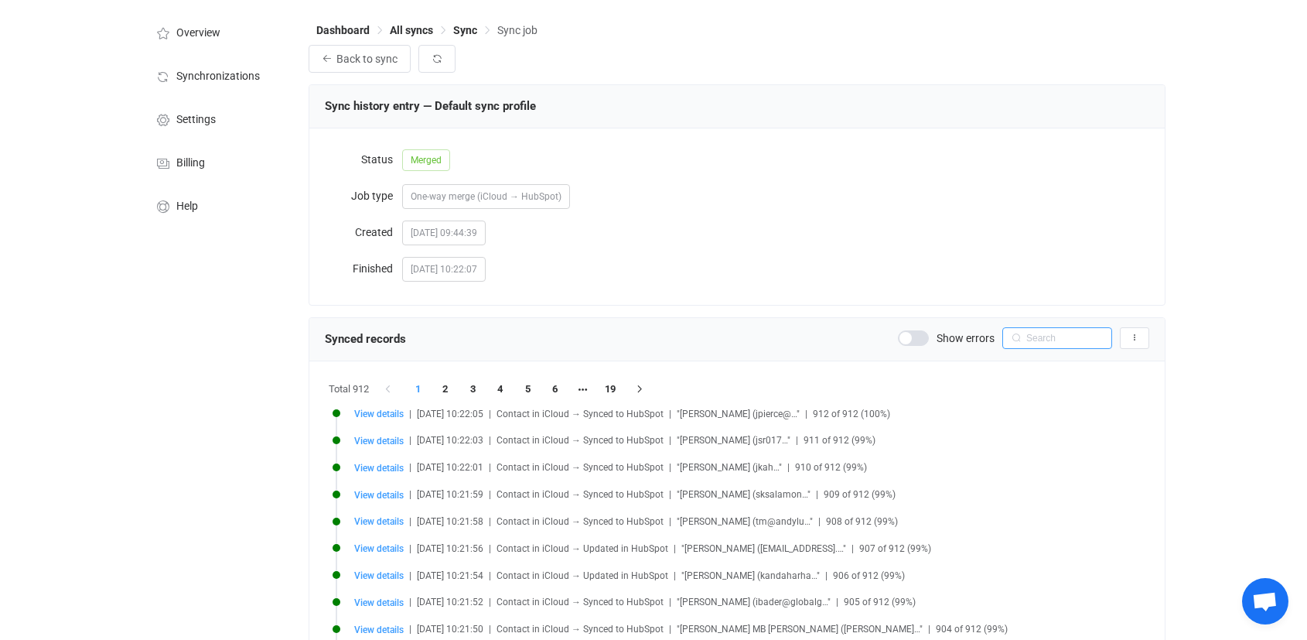
click at [1037, 337] on input "text" at bounding box center [1058, 338] width 110 height 22
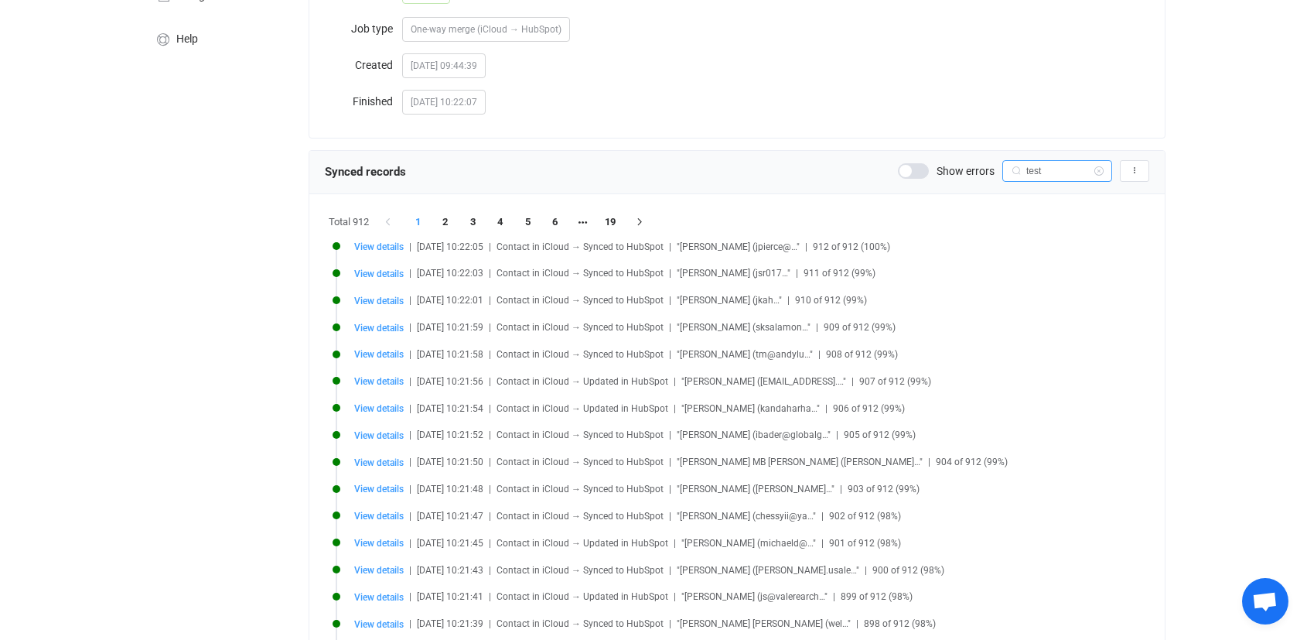
scroll to position [298, 0]
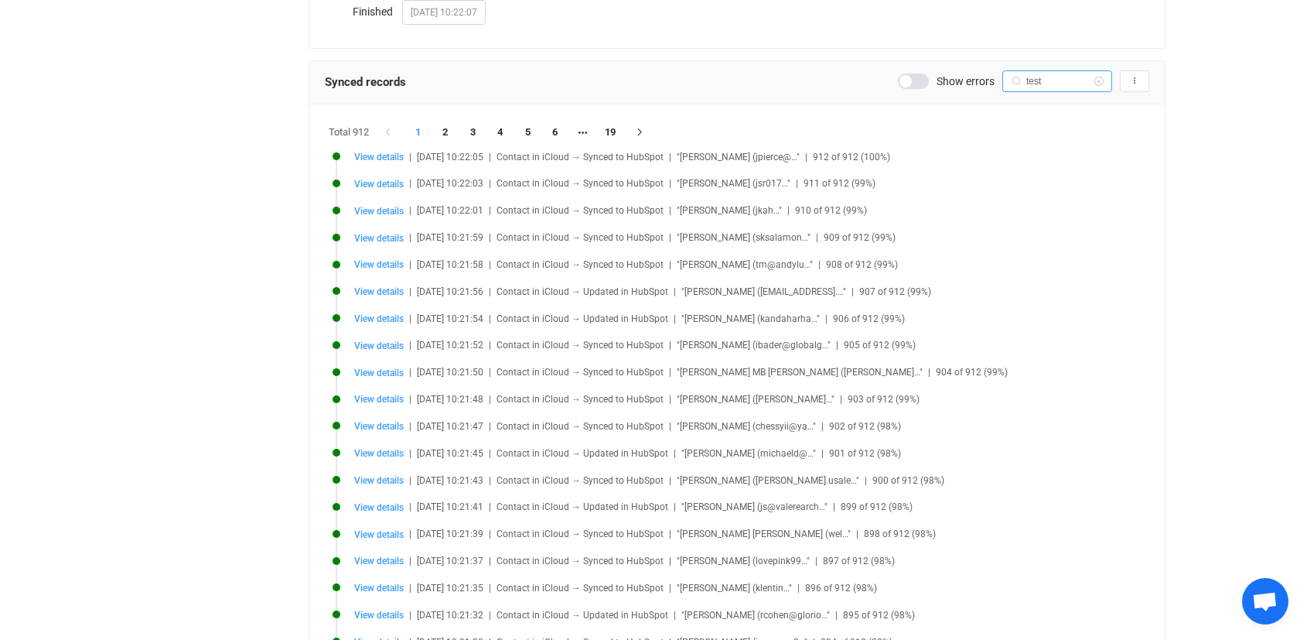
type input "test"
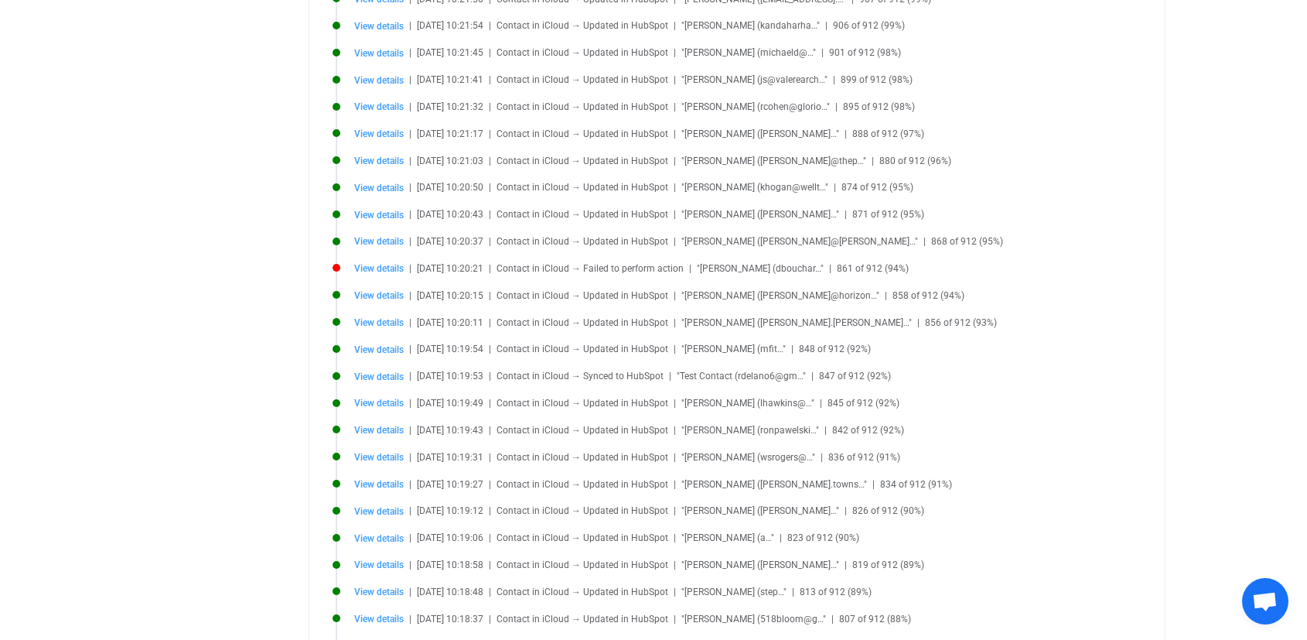
scroll to position [0, 0]
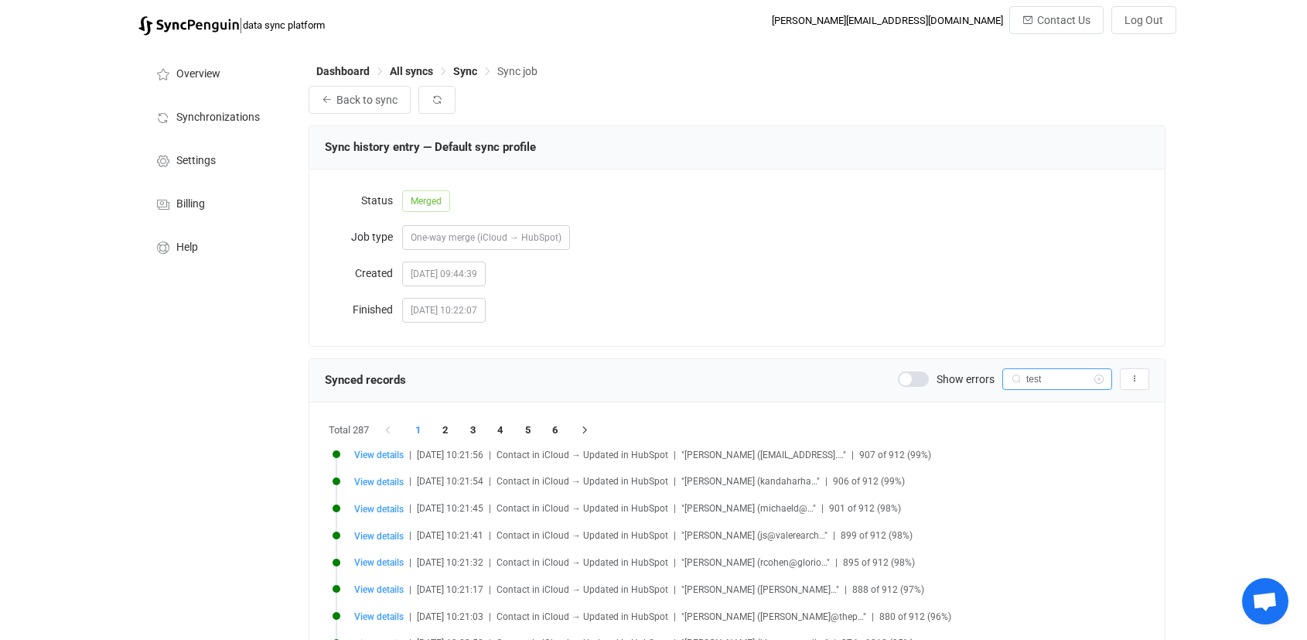
click at [1043, 380] on input "test" at bounding box center [1058, 379] width 110 height 22
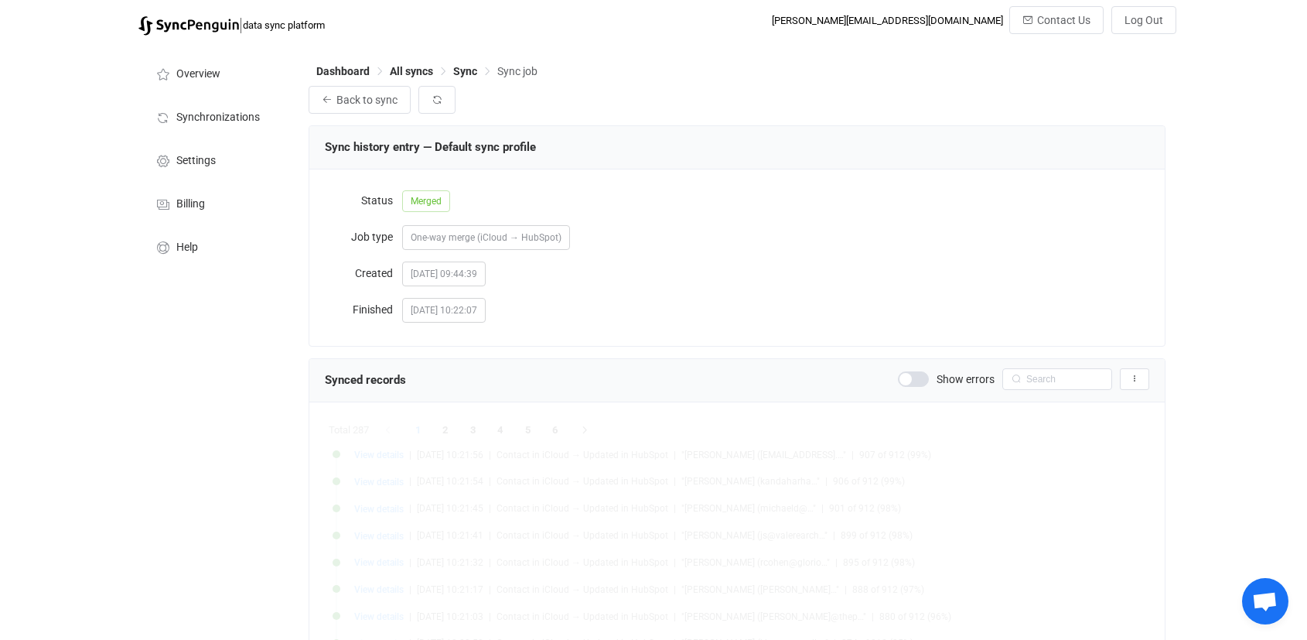
click at [1103, 311] on div "2025-08-22 10:22:07" at bounding box center [775, 309] width 747 height 31
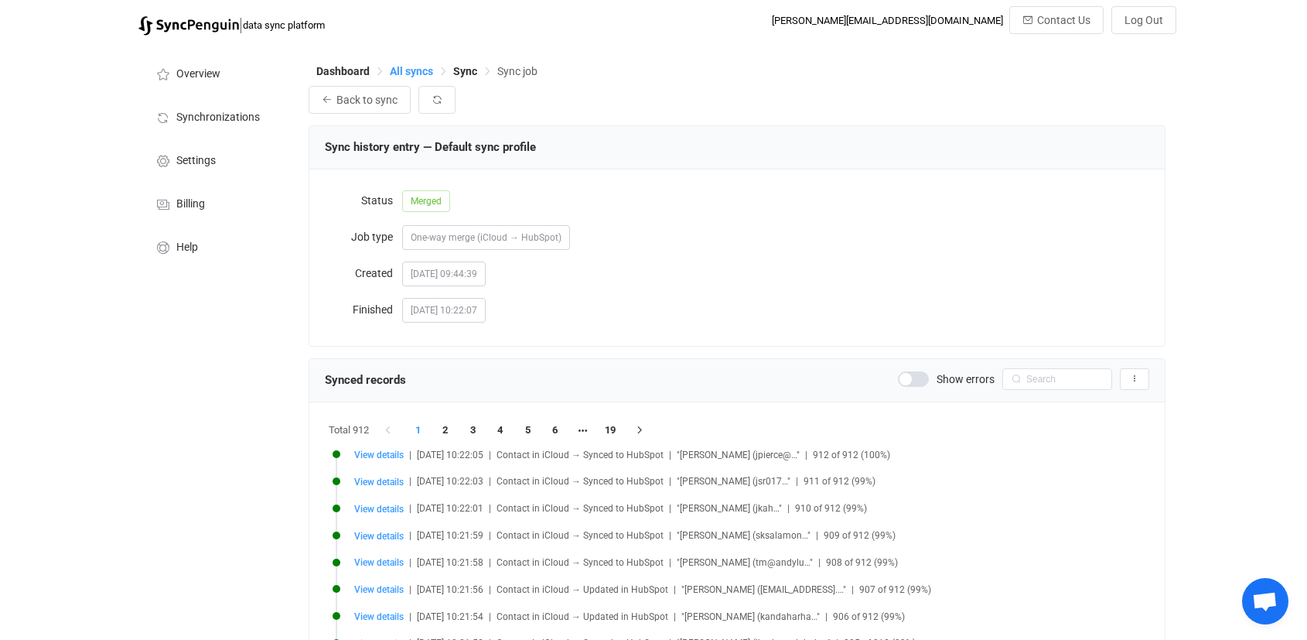
click at [423, 70] on span "All syncs" at bounding box center [411, 71] width 43 height 12
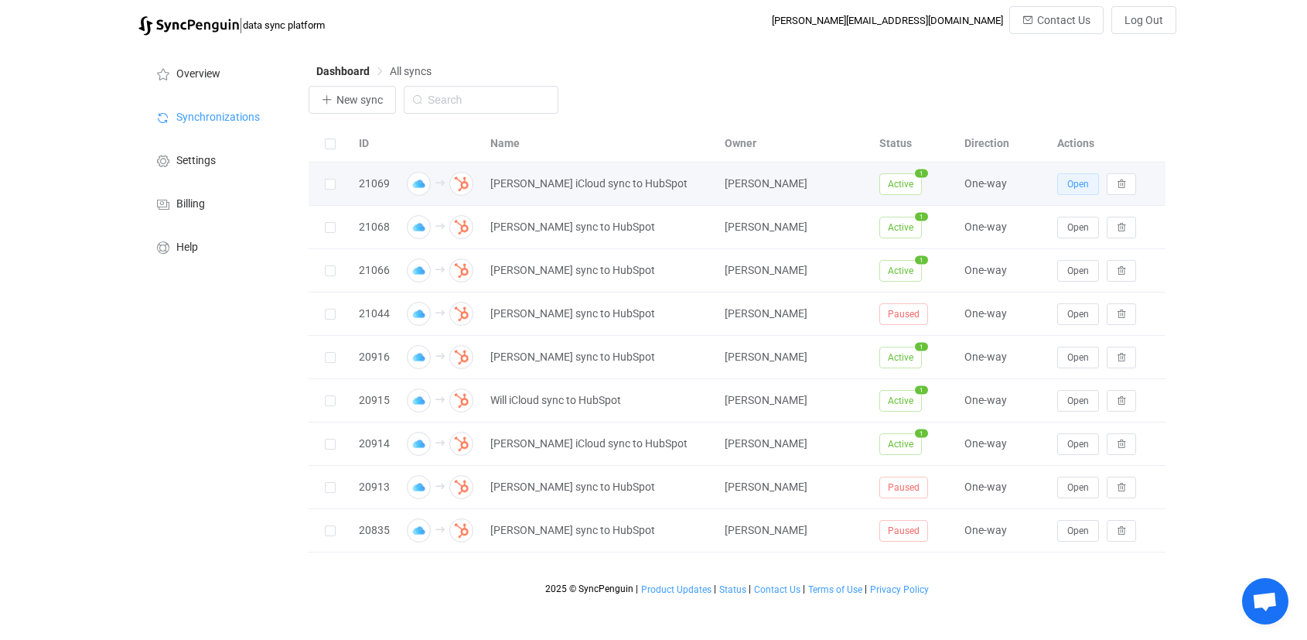
click at [1087, 184] on span "Open" at bounding box center [1079, 184] width 22 height 11
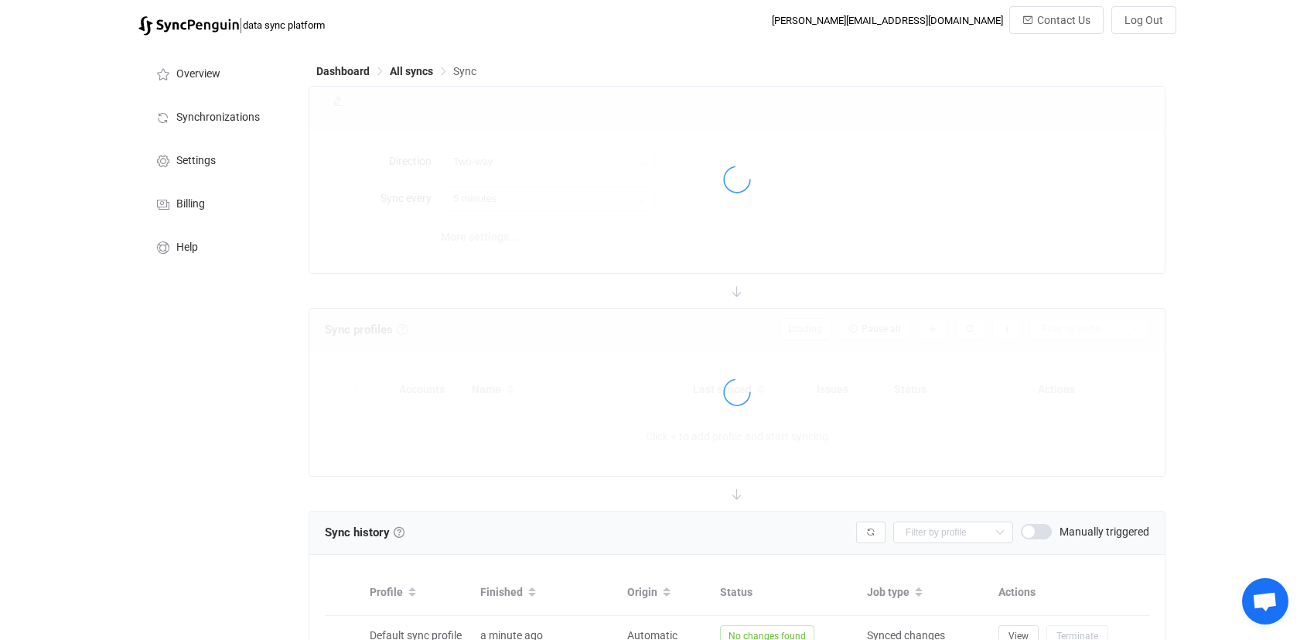
type input "iCloud → HubSpot"
type input "10 minutes"
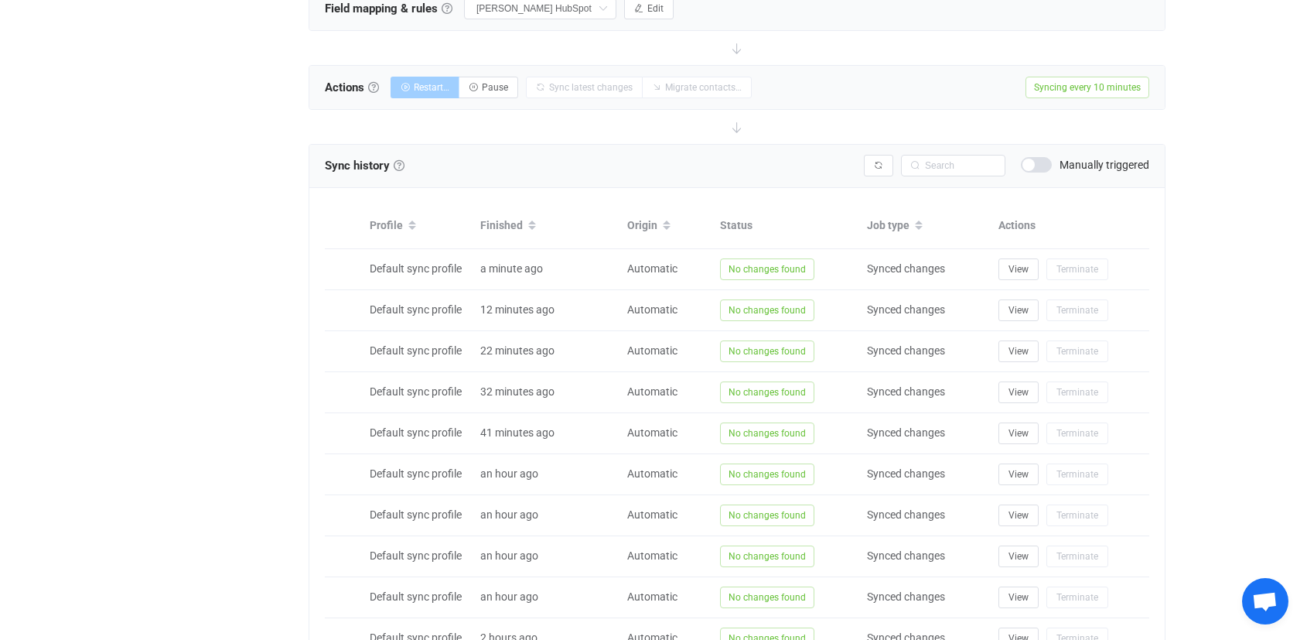
scroll to position [647, 0]
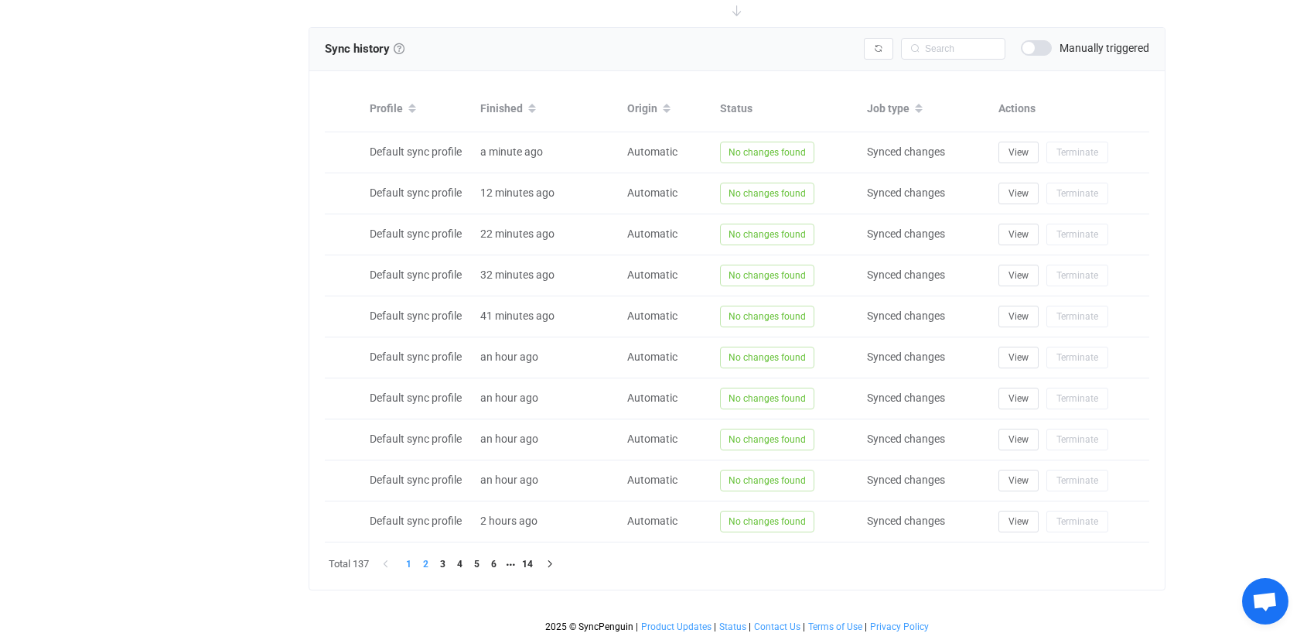
click at [422, 570] on li "2" at bounding box center [425, 563] width 17 height 17
click at [0, 0] on div at bounding box center [0, 0] width 0 height 0
click at [443, 566] on li "3" at bounding box center [442, 563] width 17 height 17
click at [467, 566] on li "4" at bounding box center [459, 563] width 17 height 17
click at [476, 566] on li "5" at bounding box center [476, 563] width 17 height 17
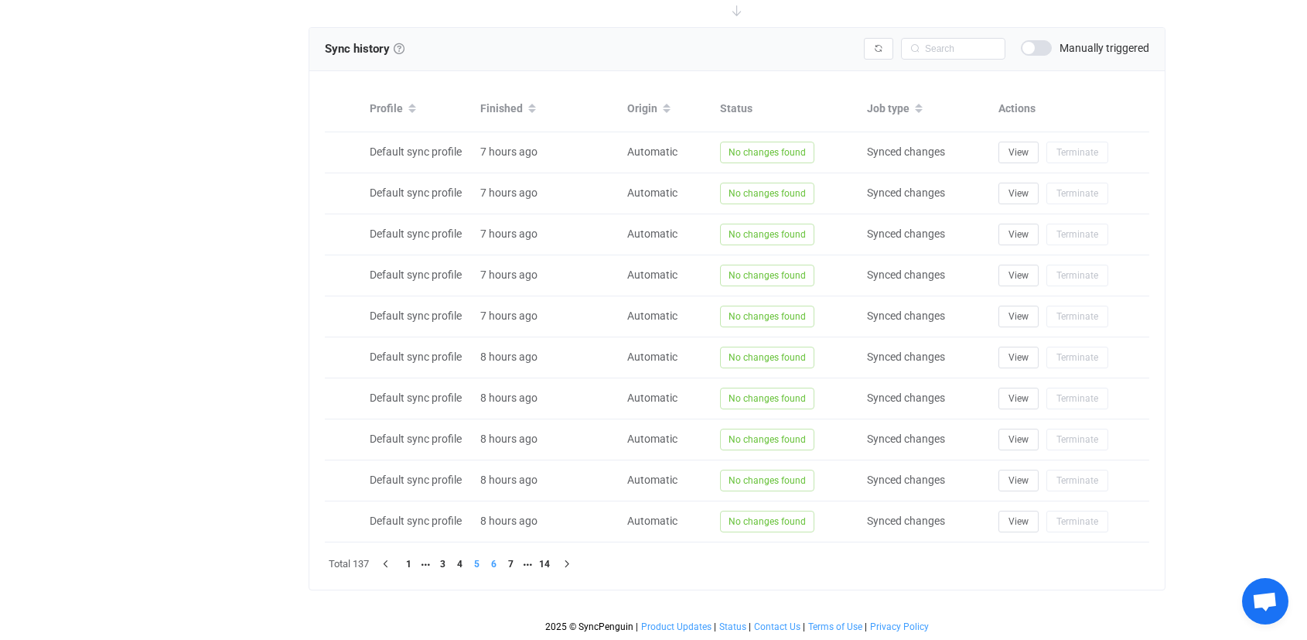
click at [494, 567] on li "6" at bounding box center [493, 563] width 17 height 17
click at [494, 567] on li "7" at bounding box center [493, 563] width 17 height 17
click at [494, 567] on li "8" at bounding box center [493, 563] width 17 height 17
click at [494, 567] on li "9" at bounding box center [493, 563] width 17 height 17
click at [494, 567] on li "10" at bounding box center [493, 563] width 17 height 17
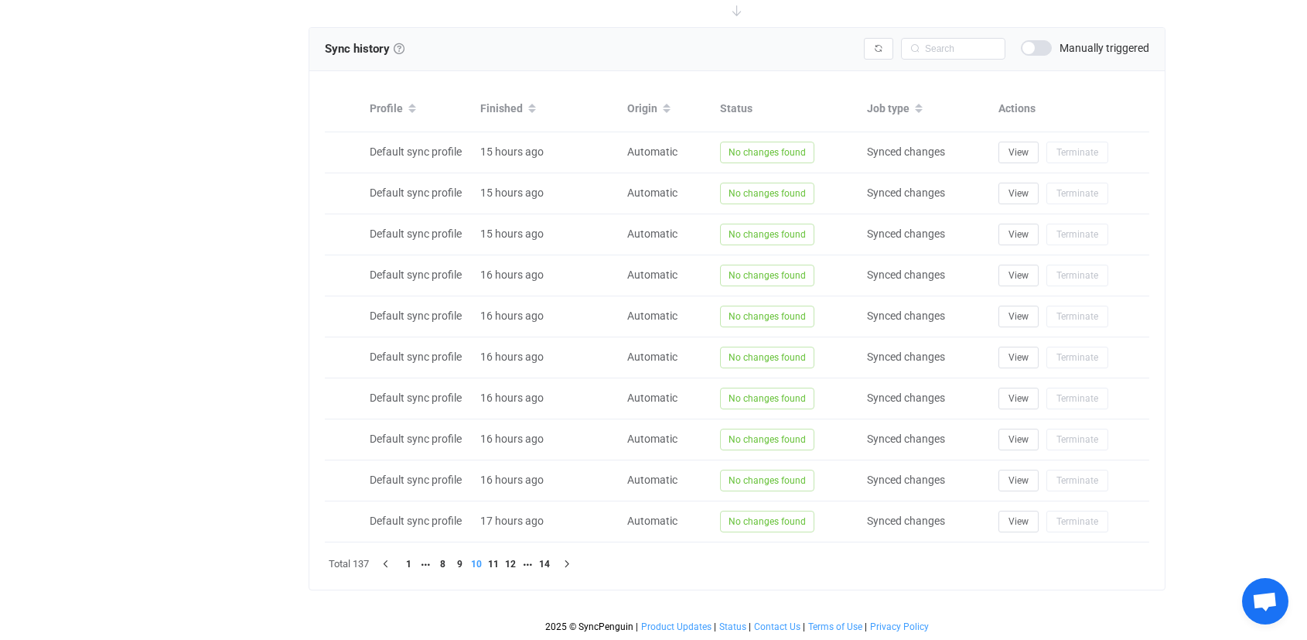
click at [494, 567] on div "Sync history History Sync history All sync executions are recorded in the sync …" at bounding box center [737, 308] width 857 height 563
click at [494, 567] on li "11" at bounding box center [493, 563] width 17 height 17
click at [495, 565] on li "12" at bounding box center [493, 563] width 17 height 17
click at [517, 564] on li "13" at bounding box center [510, 563] width 17 height 17
click at [528, 565] on li "14" at bounding box center [527, 563] width 17 height 17
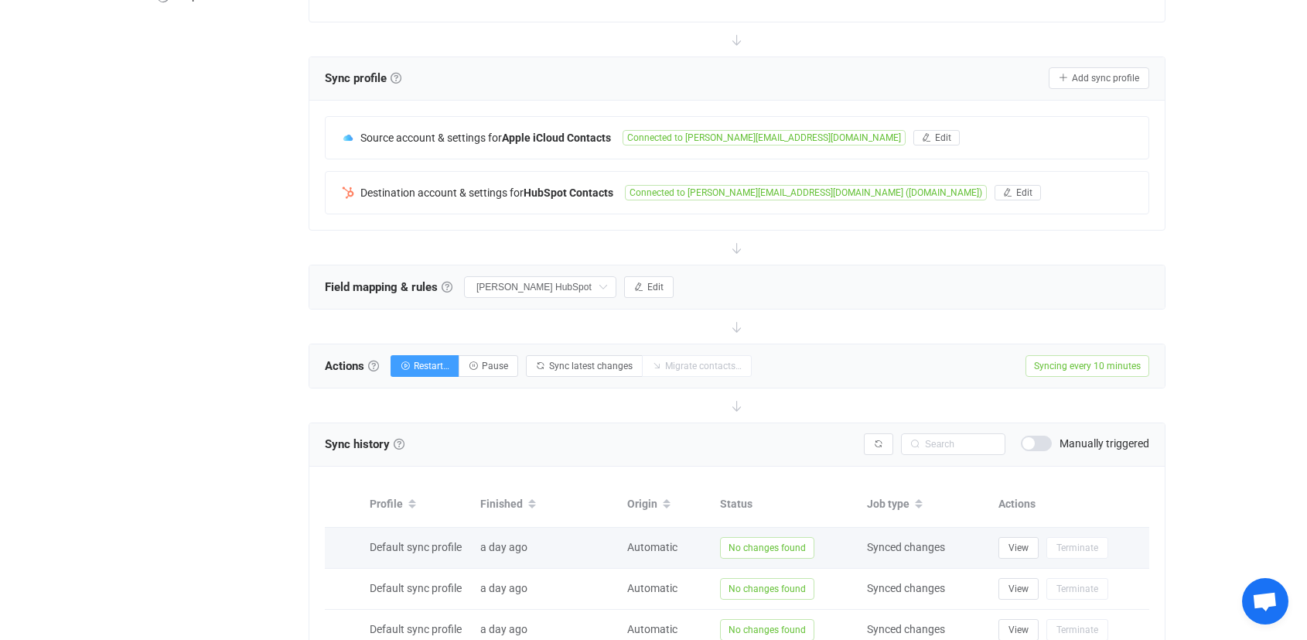
scroll to position [524, 0]
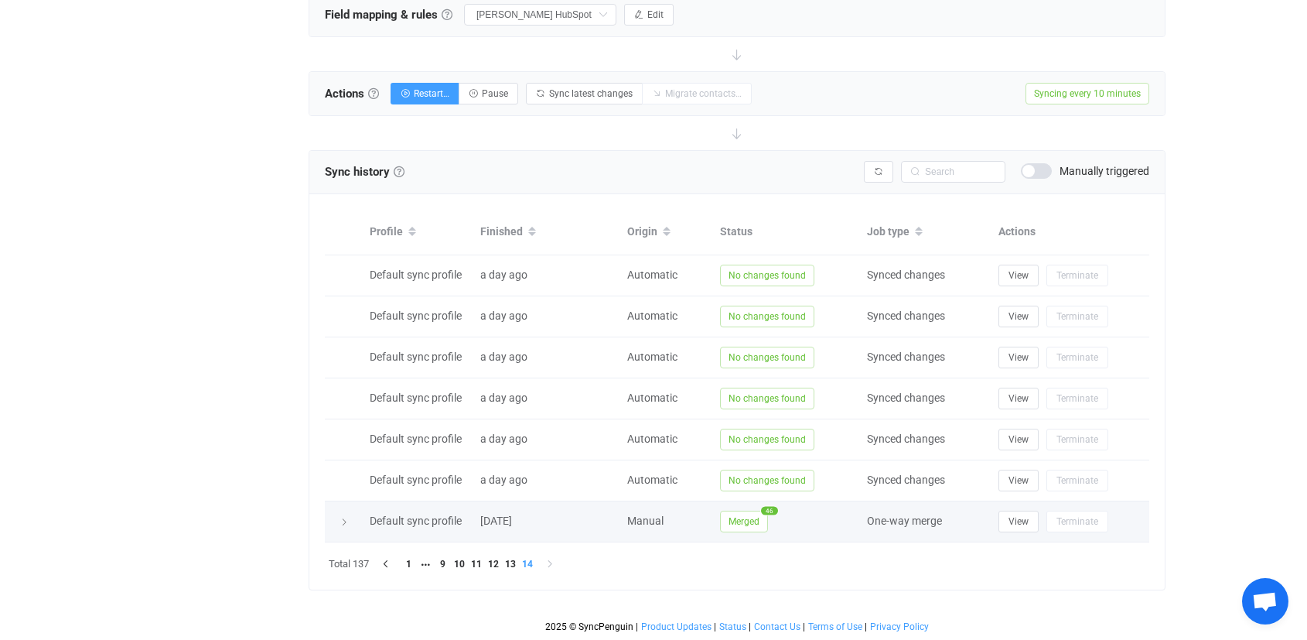
click at [350, 529] on td at bounding box center [343, 521] width 37 height 41
click at [347, 524] on icon at bounding box center [344, 522] width 9 height 9
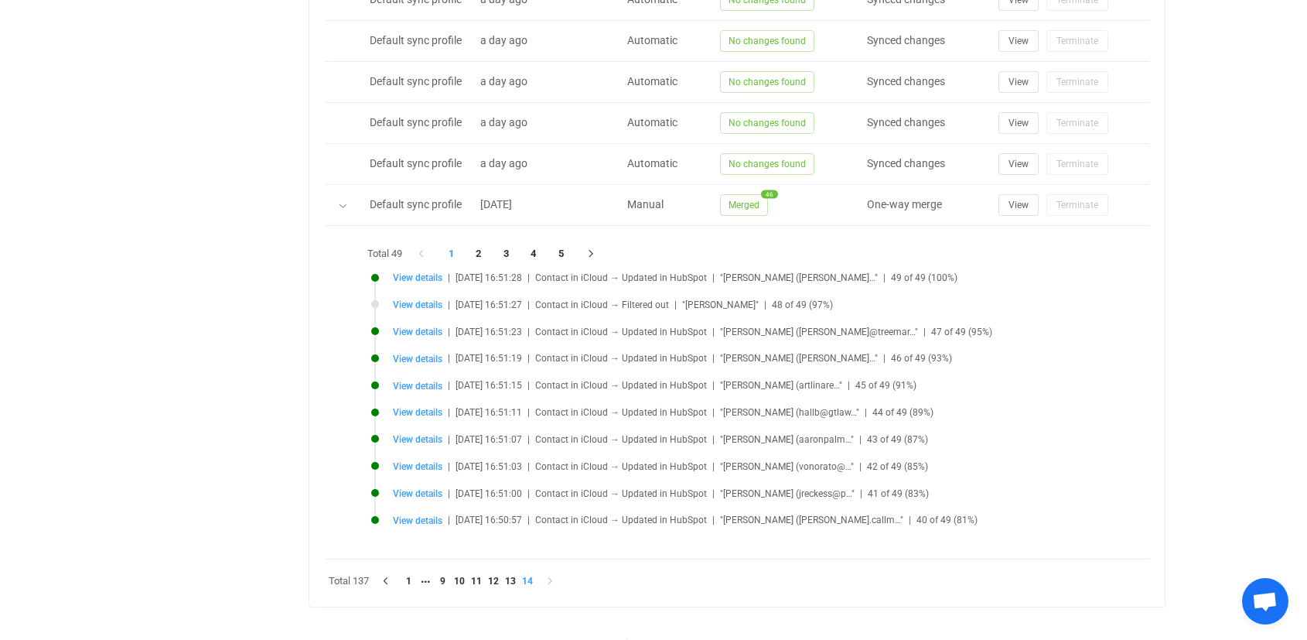
scroll to position [858, 0]
